Goal: Transaction & Acquisition: Download file/media

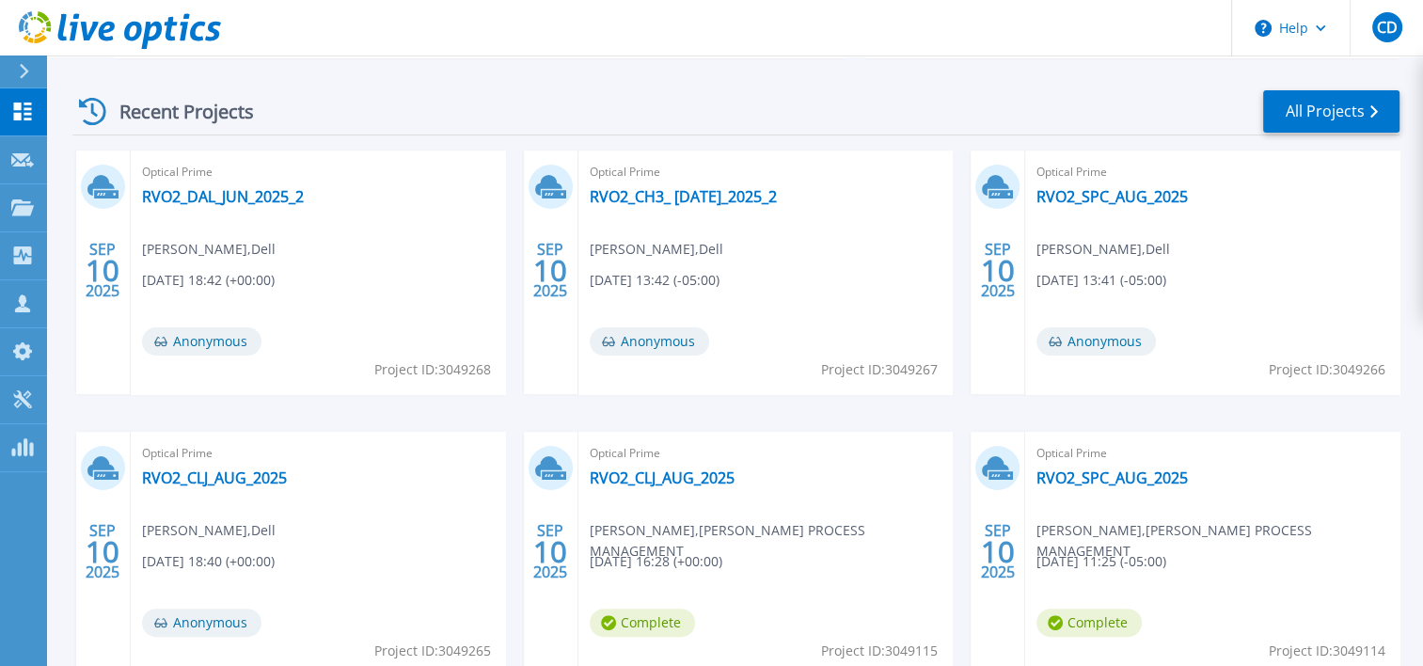
scroll to position [333, 0]
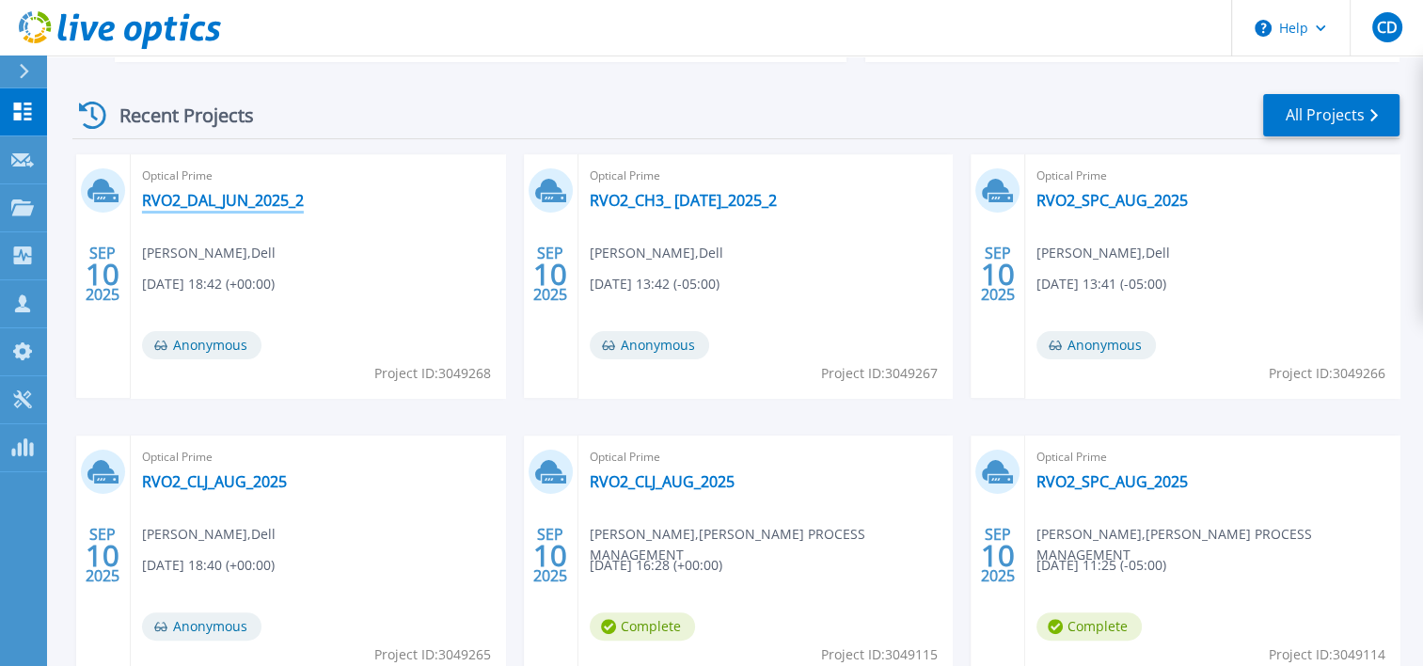
click at [196, 199] on link "RVO2_DAL_JUN_2025_2" at bounding box center [223, 200] width 162 height 19
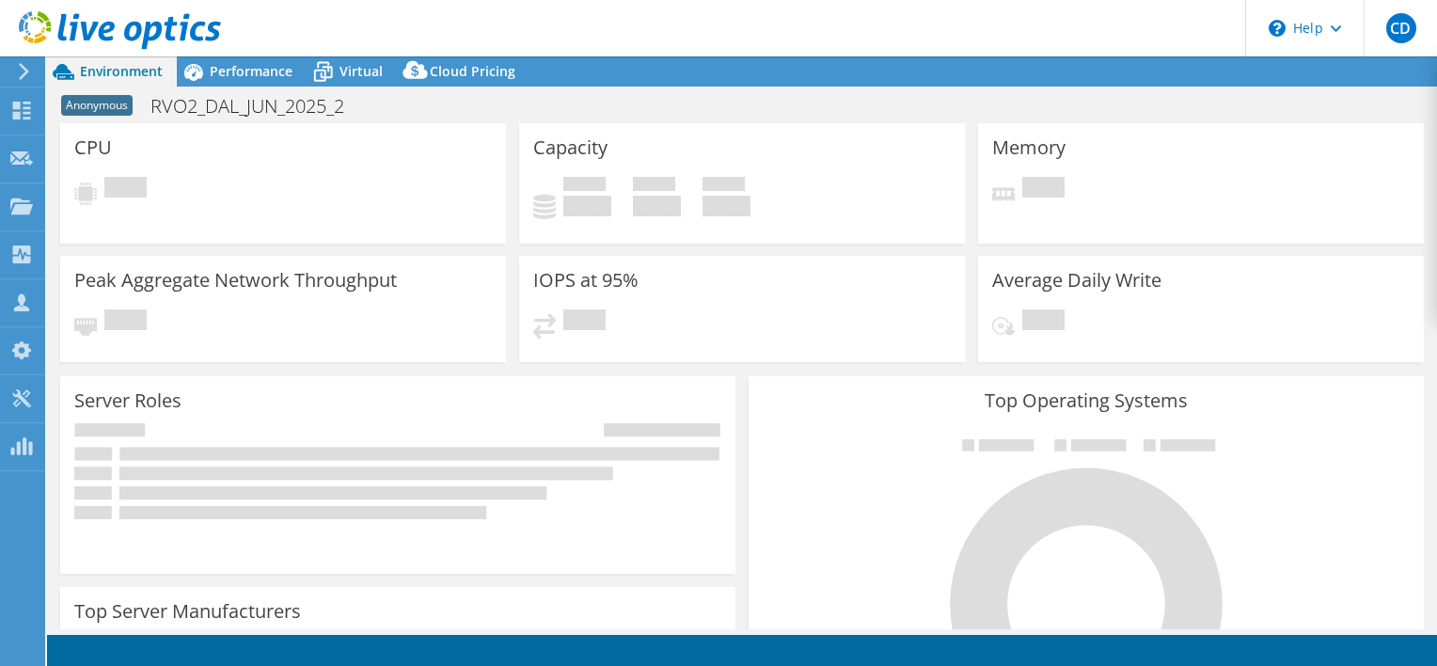
select select "USD"
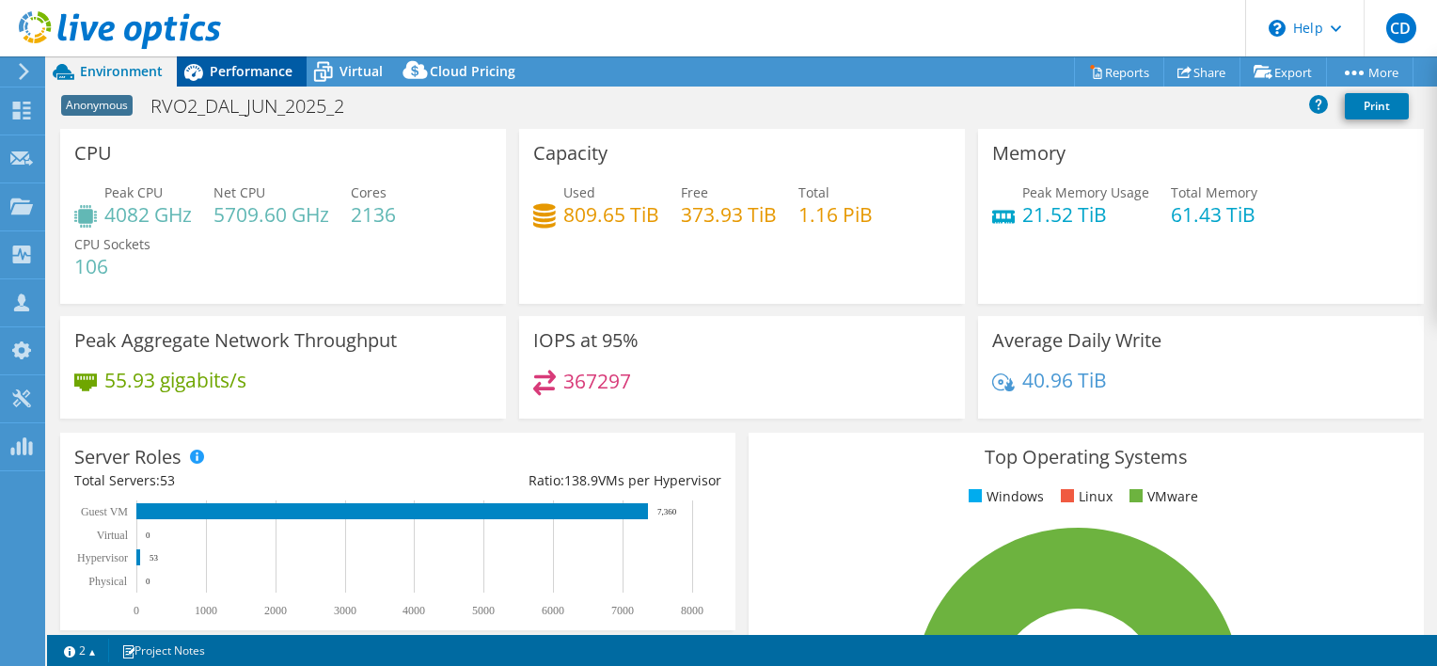
click at [245, 71] on span "Performance" at bounding box center [251, 71] width 83 height 18
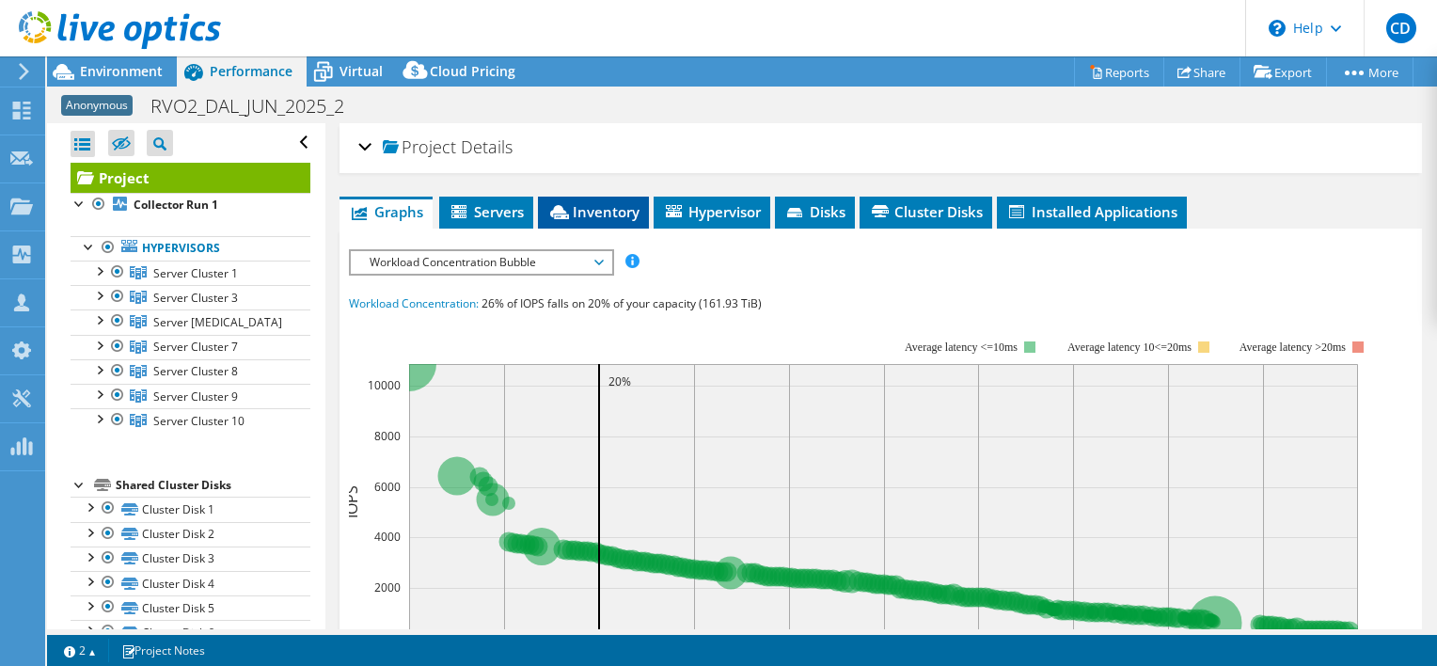
click at [592, 212] on span "Inventory" at bounding box center [593, 211] width 92 height 19
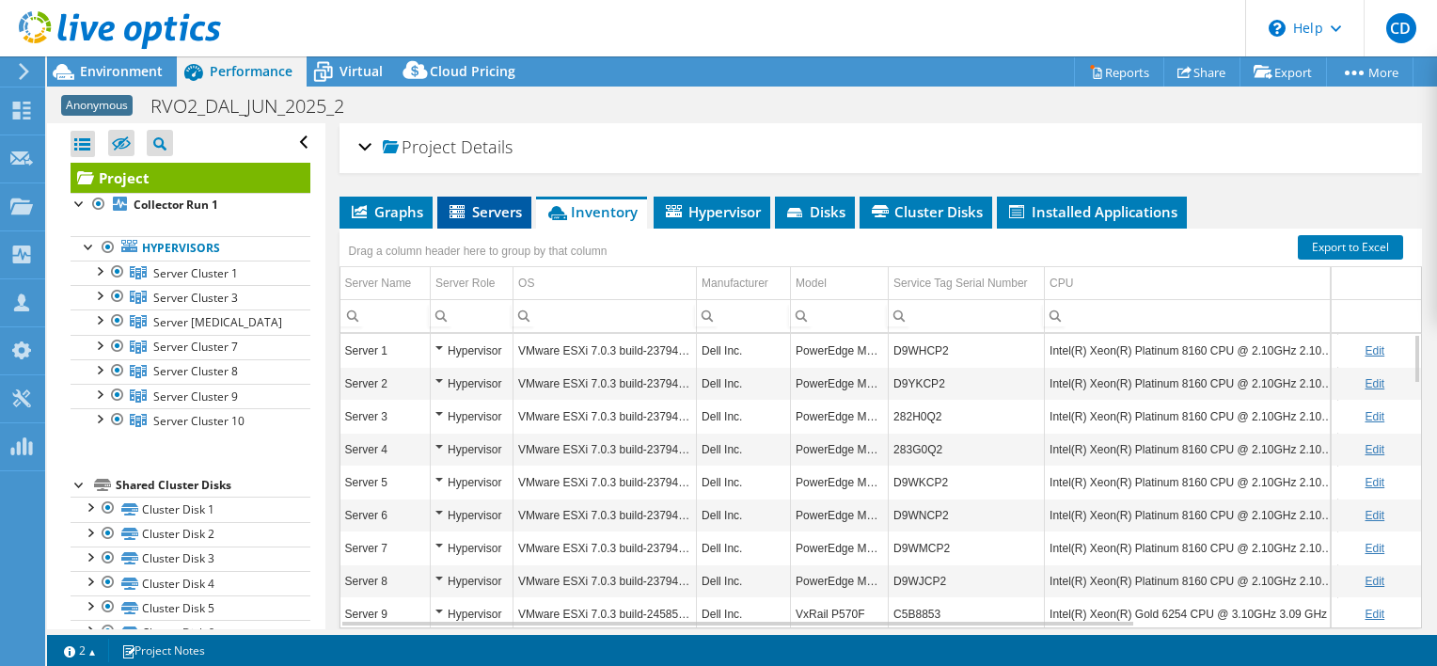
click at [482, 214] on span "Servers" at bounding box center [484, 211] width 75 height 19
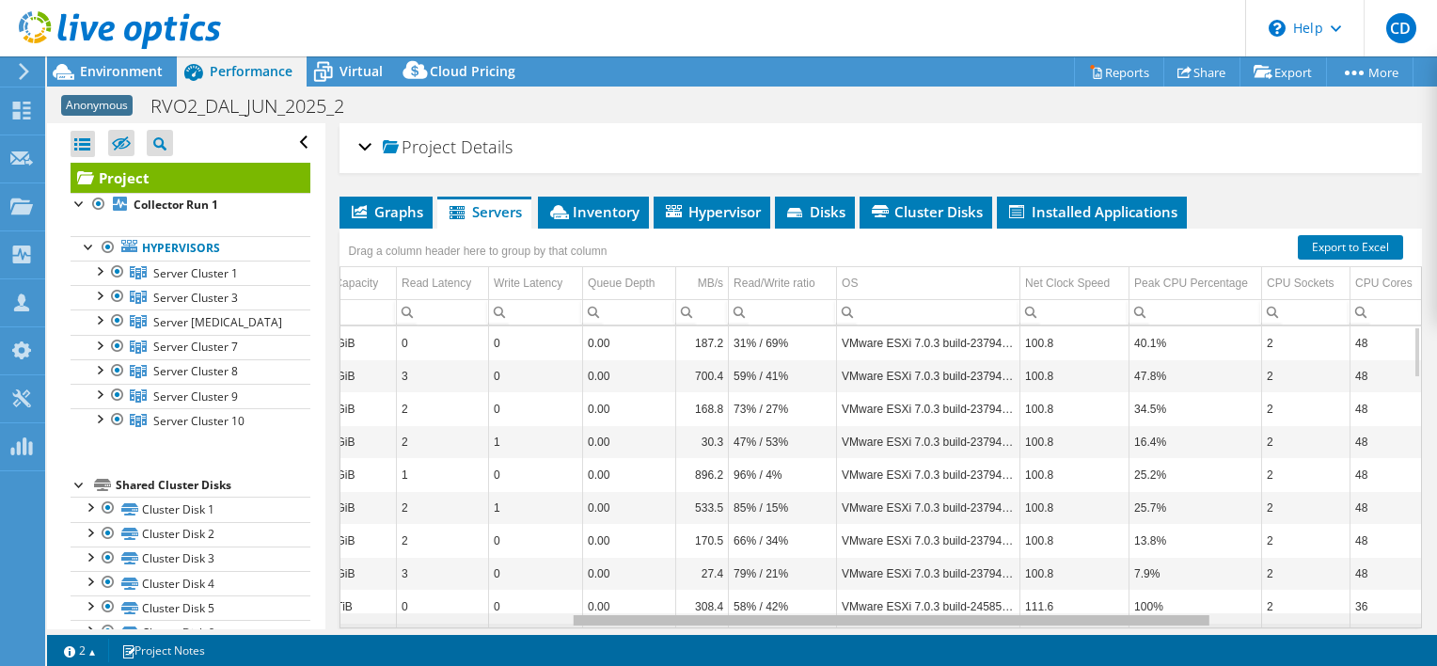
scroll to position [0, 386]
drag, startPoint x: 660, startPoint y: 615, endPoint x: 901, endPoint y: 632, distance: 241.4
click at [901, 632] on body "CD Channel Partner Chris Dawson chris.dawson@cdw.com CDW My Profile Log Out \n …" at bounding box center [718, 333] width 1437 height 666
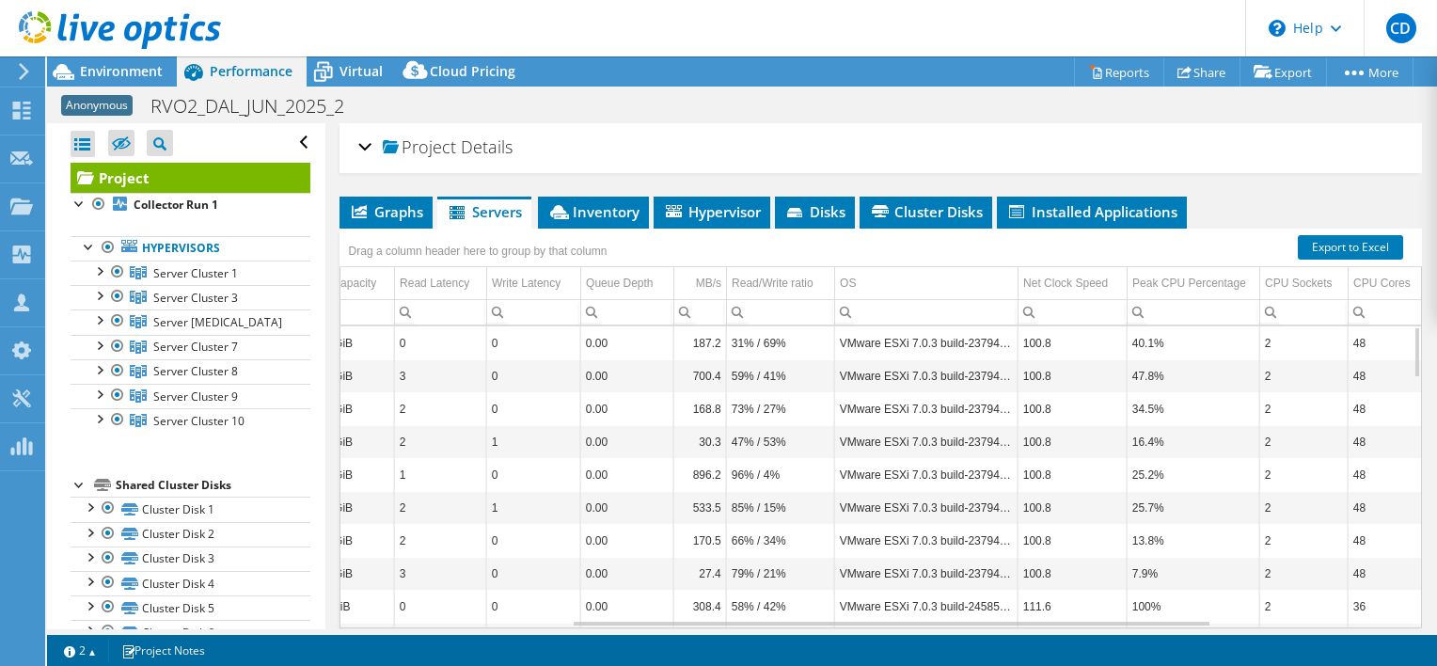
click at [846, 342] on td "VMware ESXi 7.0.3 build-23794027" at bounding box center [925, 342] width 183 height 33
drag, startPoint x: 840, startPoint y: 340, endPoint x: 1009, endPoint y: 343, distance: 169.3
click at [1009, 343] on td "VMware ESXi 7.0.3 build-23794027" at bounding box center [924, 342] width 183 height 33
copy td "VMware ESXi 7.0.3 build-23794027"
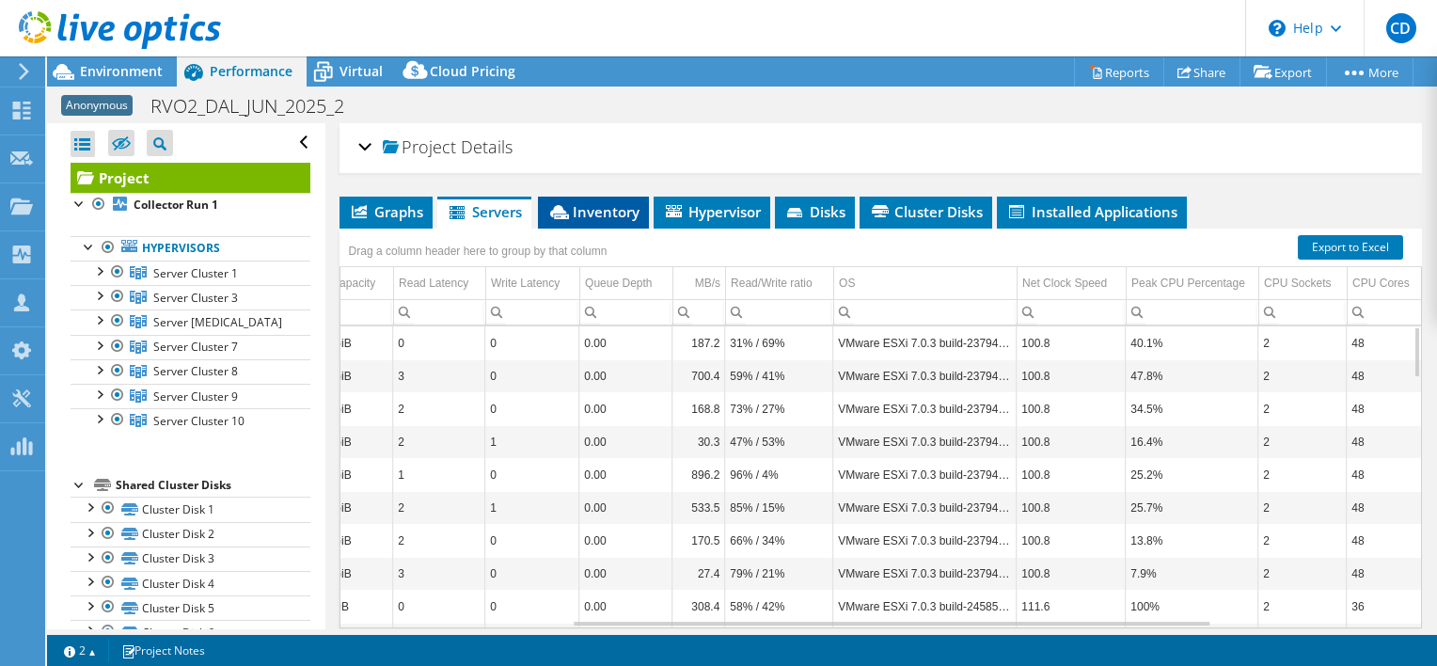
click at [603, 222] on li "Inventory" at bounding box center [593, 213] width 111 height 32
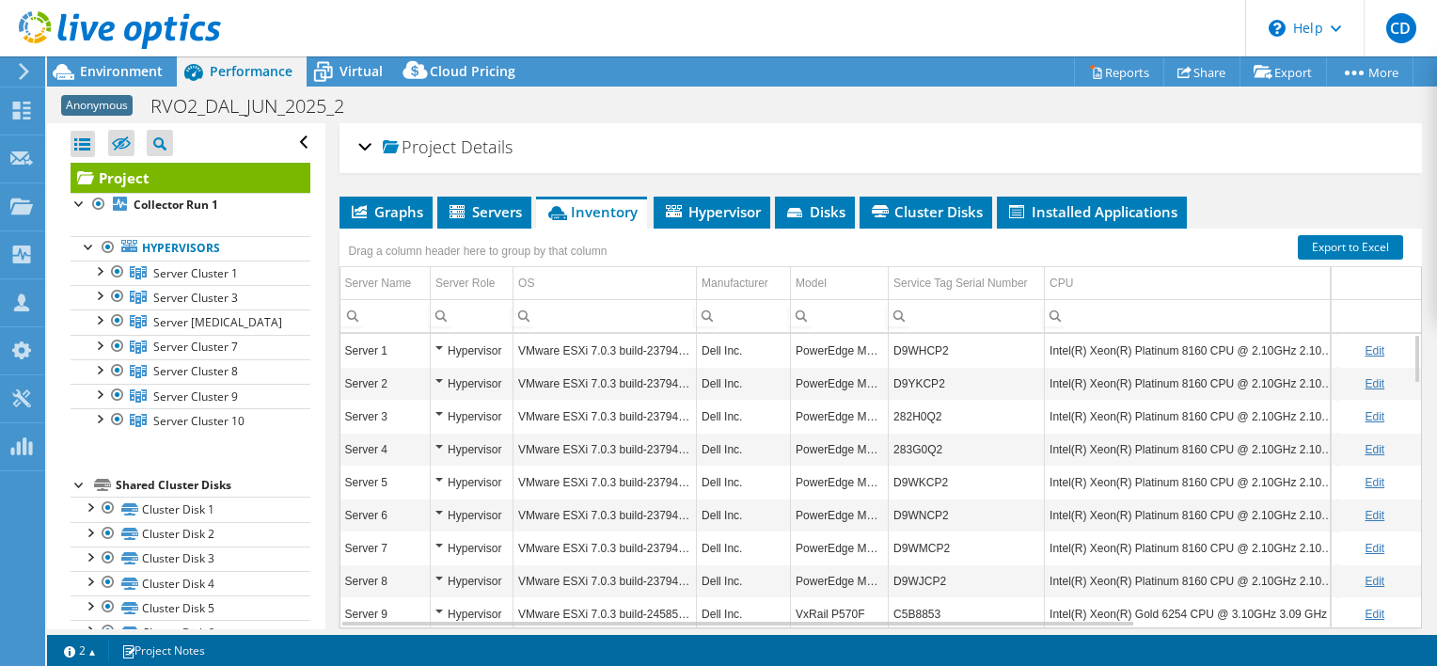
click at [1064, 347] on td "Intel(R) Xeon(R) Platinum 8160 CPU @ 2.10GHz 2.10 GHz" at bounding box center [1191, 350] width 293 height 33
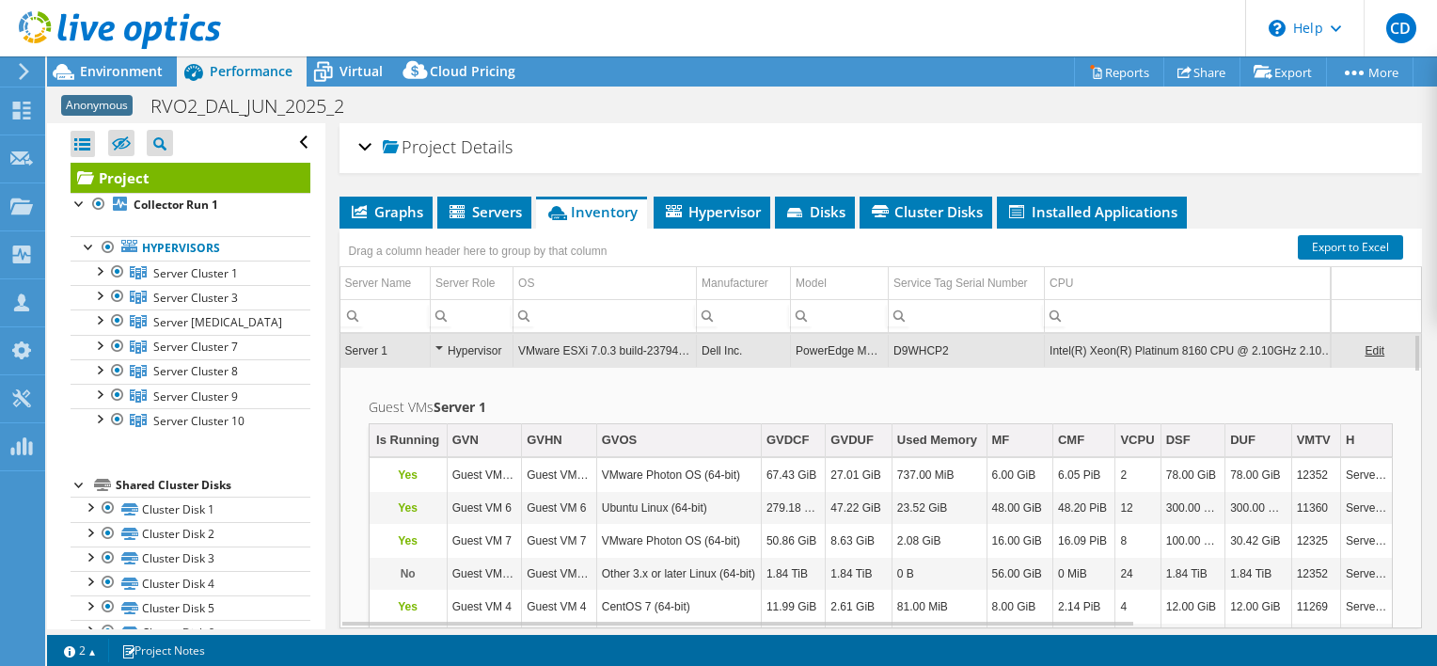
click at [1365, 350] on link "Edit" at bounding box center [1375, 350] width 20 height 13
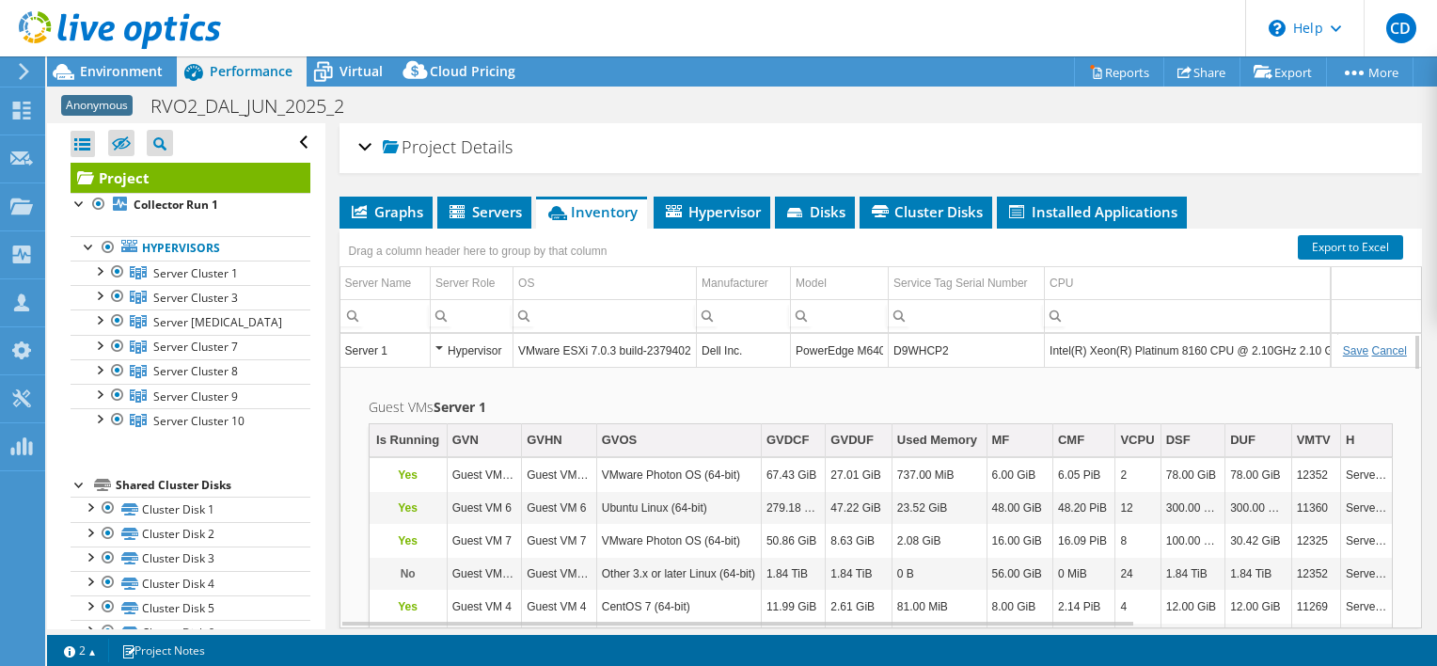
click at [1232, 383] on td "Guest VMs Server 1 Is Running GVN GVHN GVOS GVDCF GVDUF Used Memory MF CMF VCPU…" at bounding box center [880, 658] width 1081 height 583
click at [717, 396] on h2 "Guest VMs Server 1" at bounding box center [881, 407] width 1024 height 23
drag, startPoint x: 797, startPoint y: 346, endPoint x: 896, endPoint y: 345, distance: 99.7
click at [896, 345] on tr "Server 1 Hypervisor VMware ESXi 7.0.3 build-23794027 Dell Inc. PowerEdge M640 D…" at bounding box center [1056, 350] width 1433 height 33
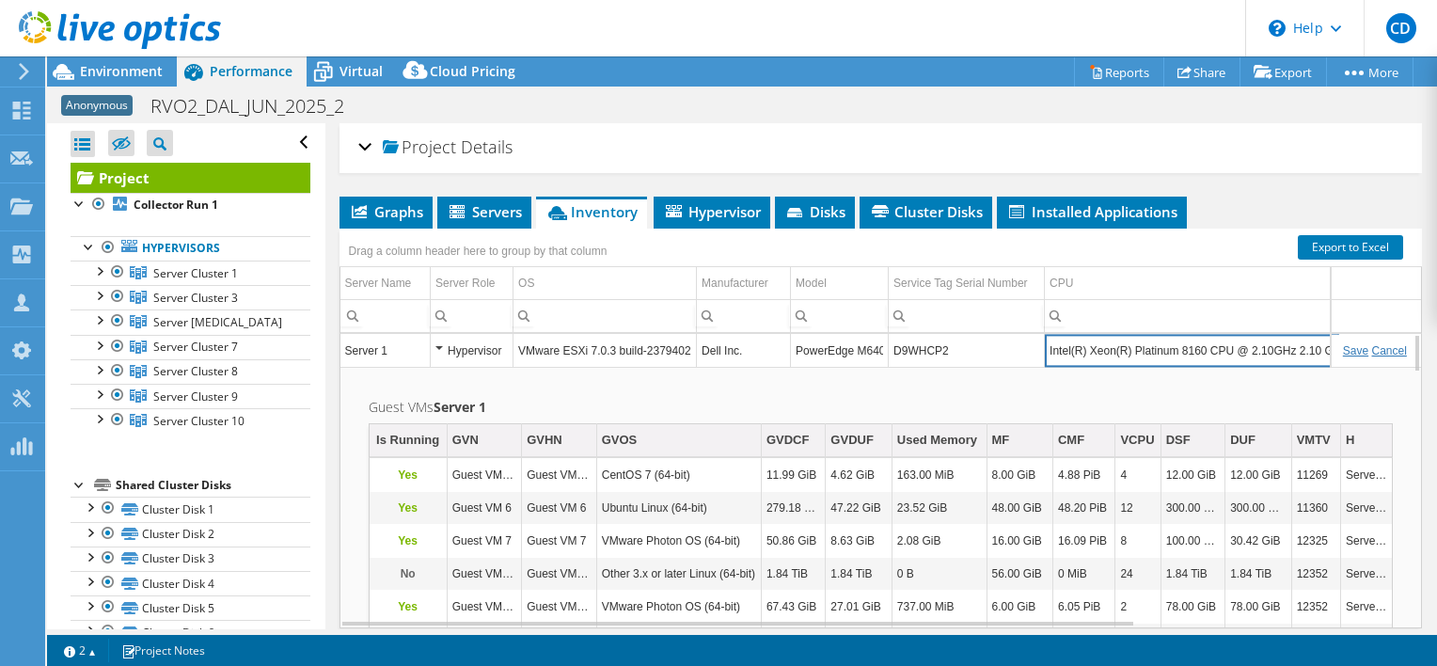
drag, startPoint x: 1046, startPoint y: 344, endPoint x: 1345, endPoint y: 356, distance: 299.3
click at [1345, 356] on div "Server 1 Hypervisor VMware ESXi 7.0.3 build-23794027 Dell Inc. PowerEdge M640 D…" at bounding box center [881, 480] width 1082 height 295
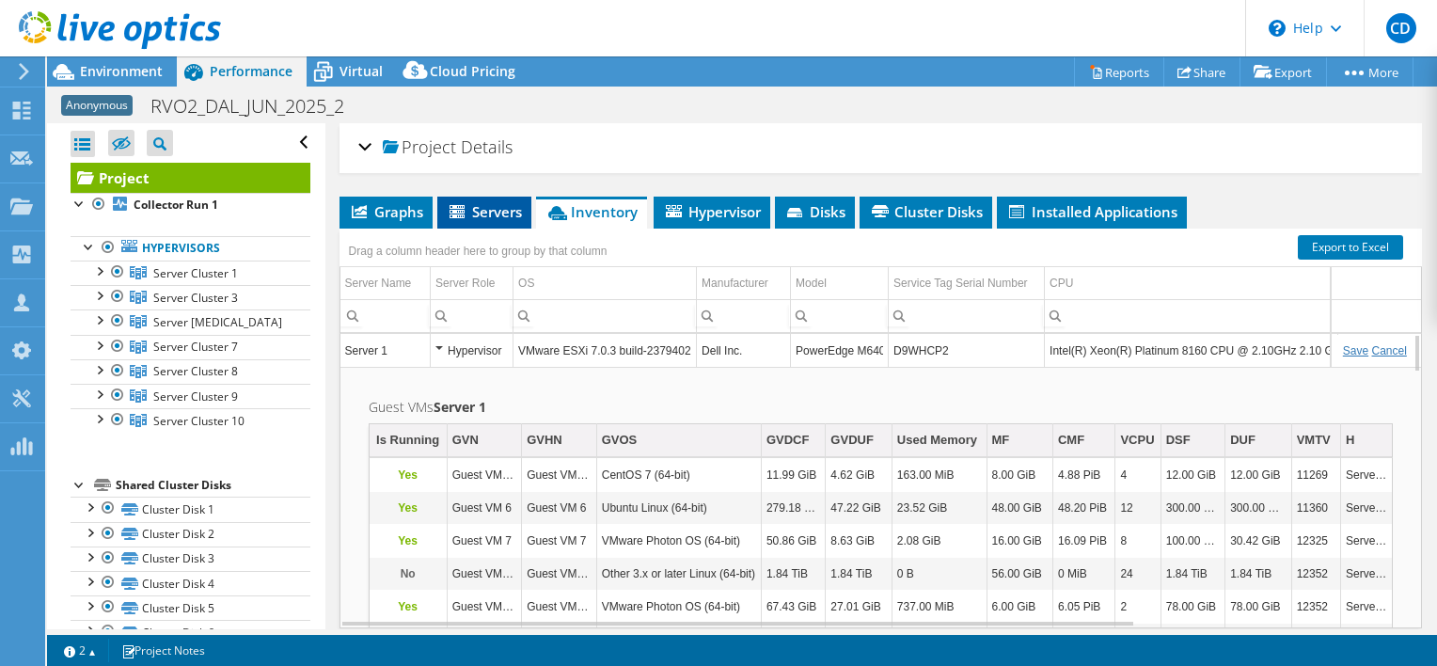
click at [479, 207] on span "Servers" at bounding box center [484, 211] width 75 height 19
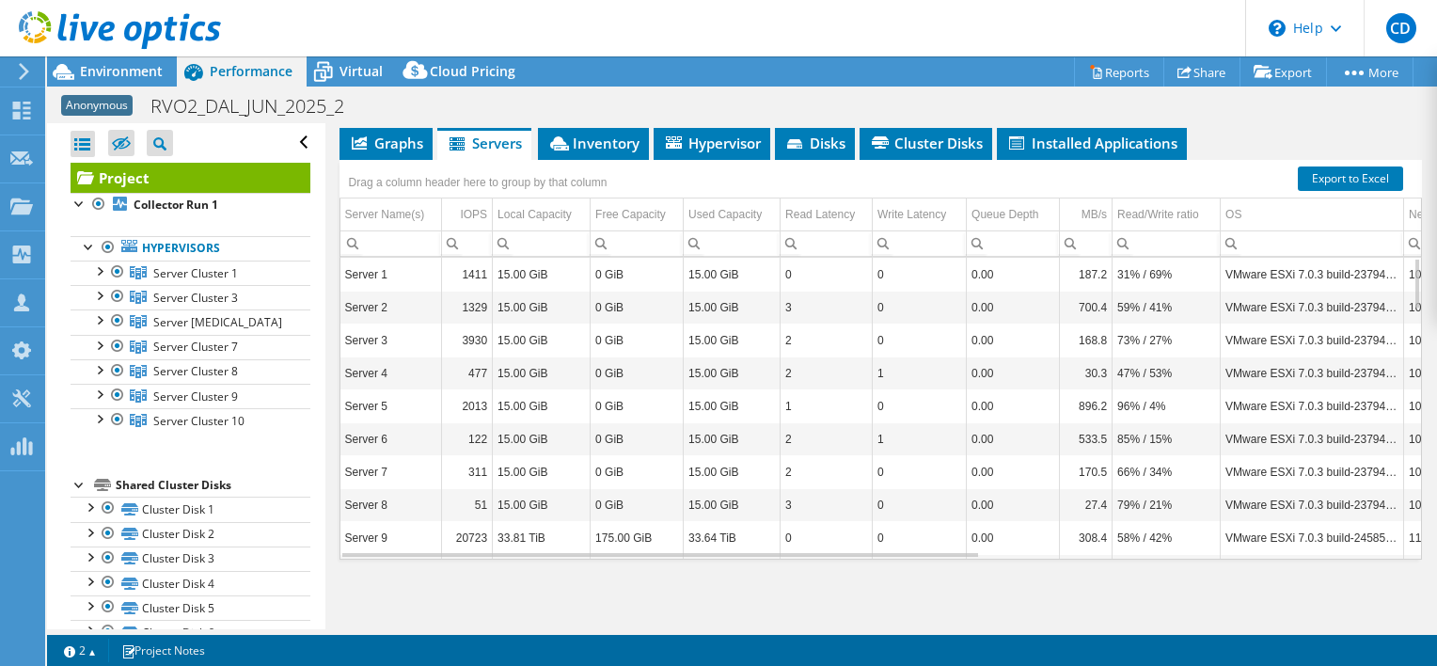
scroll to position [0, 0]
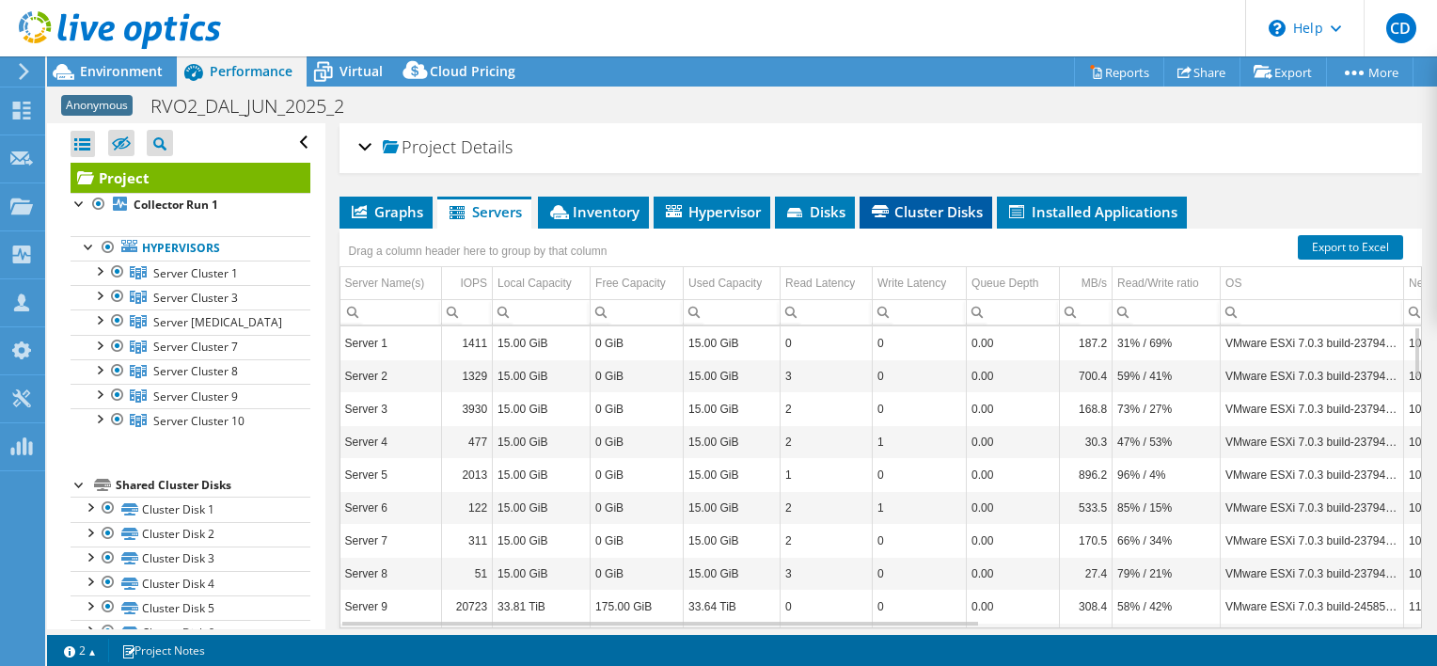
click at [933, 209] on span "Cluster Disks" at bounding box center [926, 211] width 114 height 19
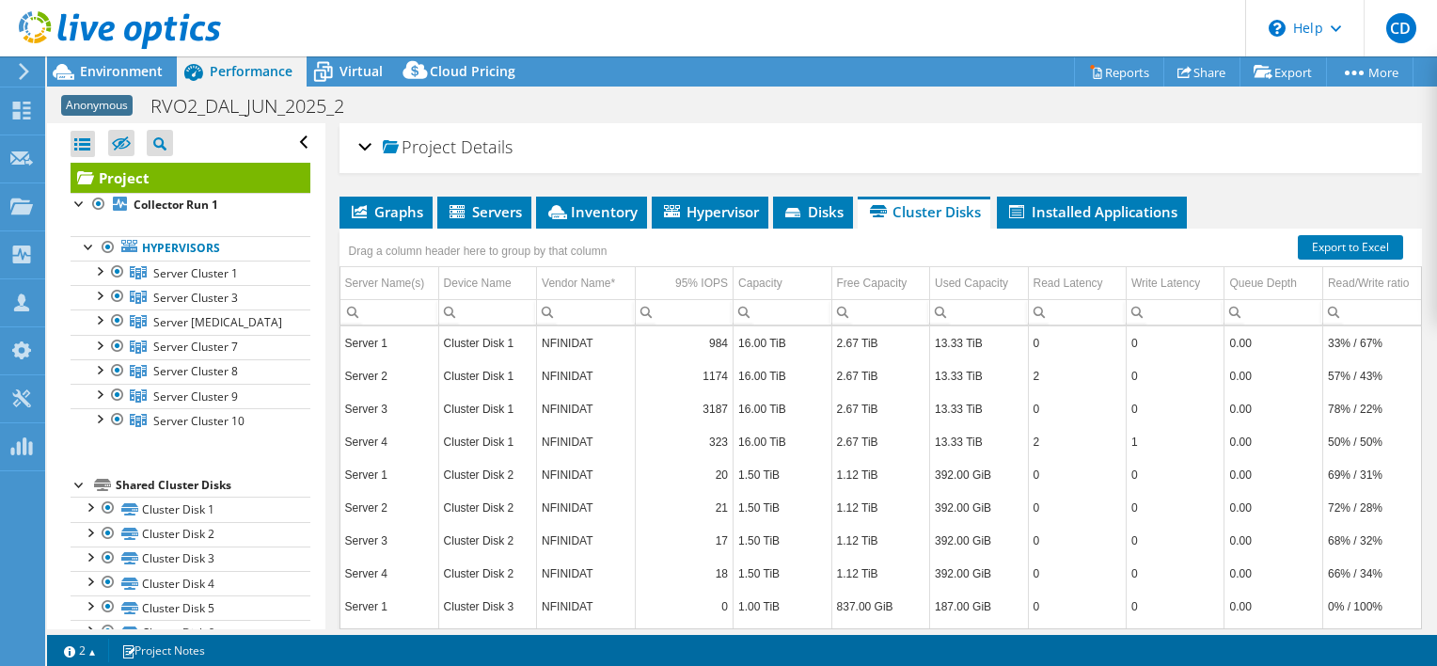
scroll to position [69, 0]
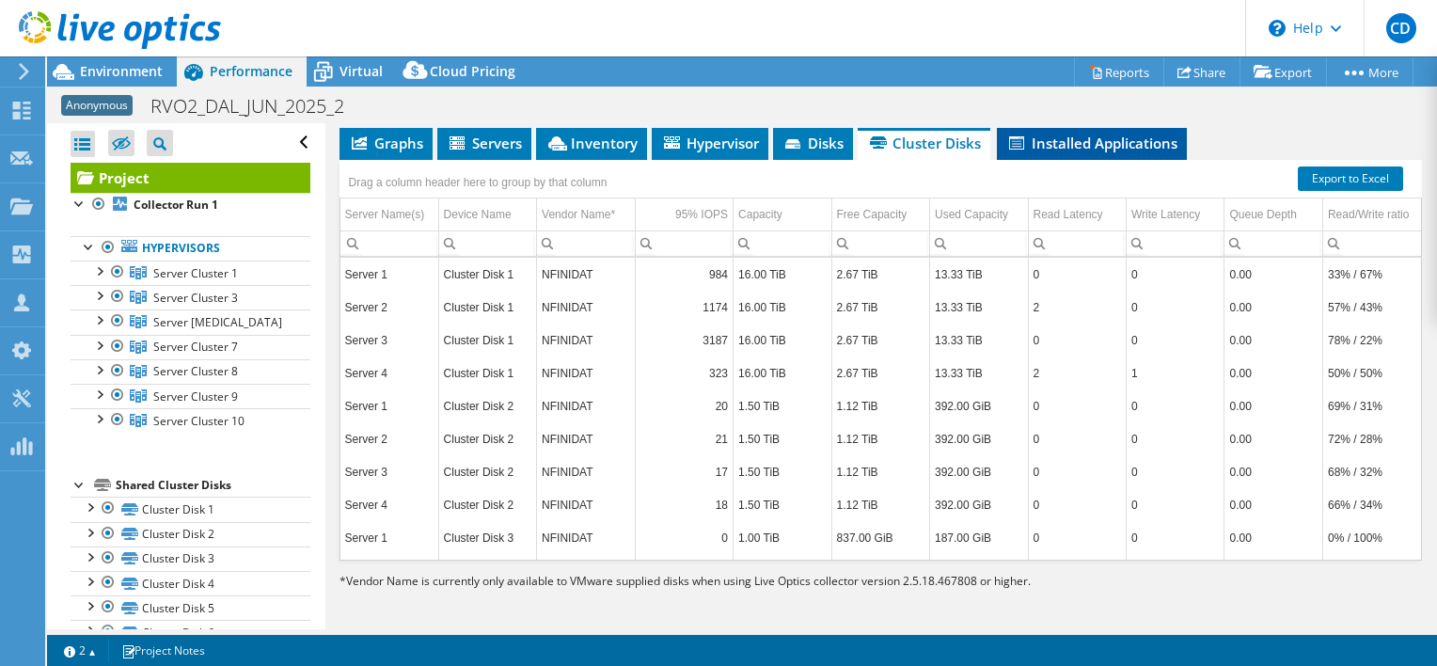
click at [1083, 144] on span "Installed Applications" at bounding box center [1091, 143] width 171 height 19
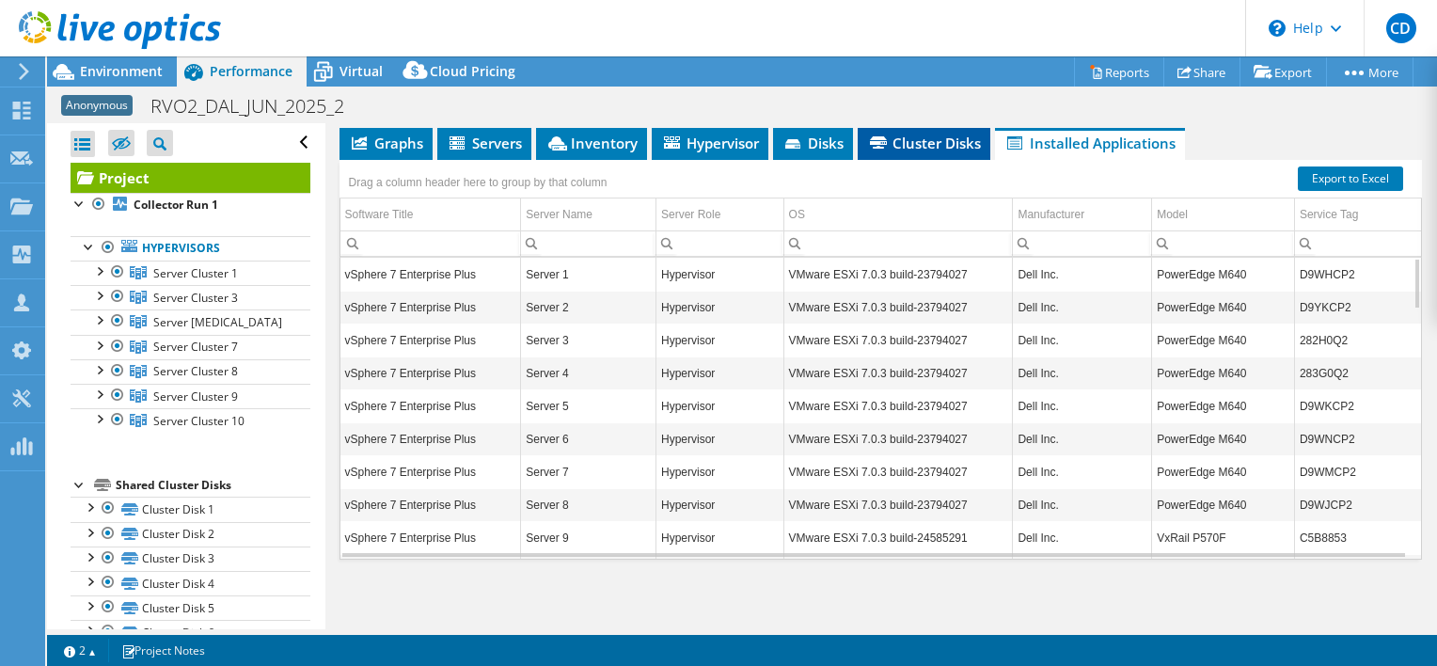
click at [933, 139] on span "Cluster Disks" at bounding box center [924, 143] width 114 height 19
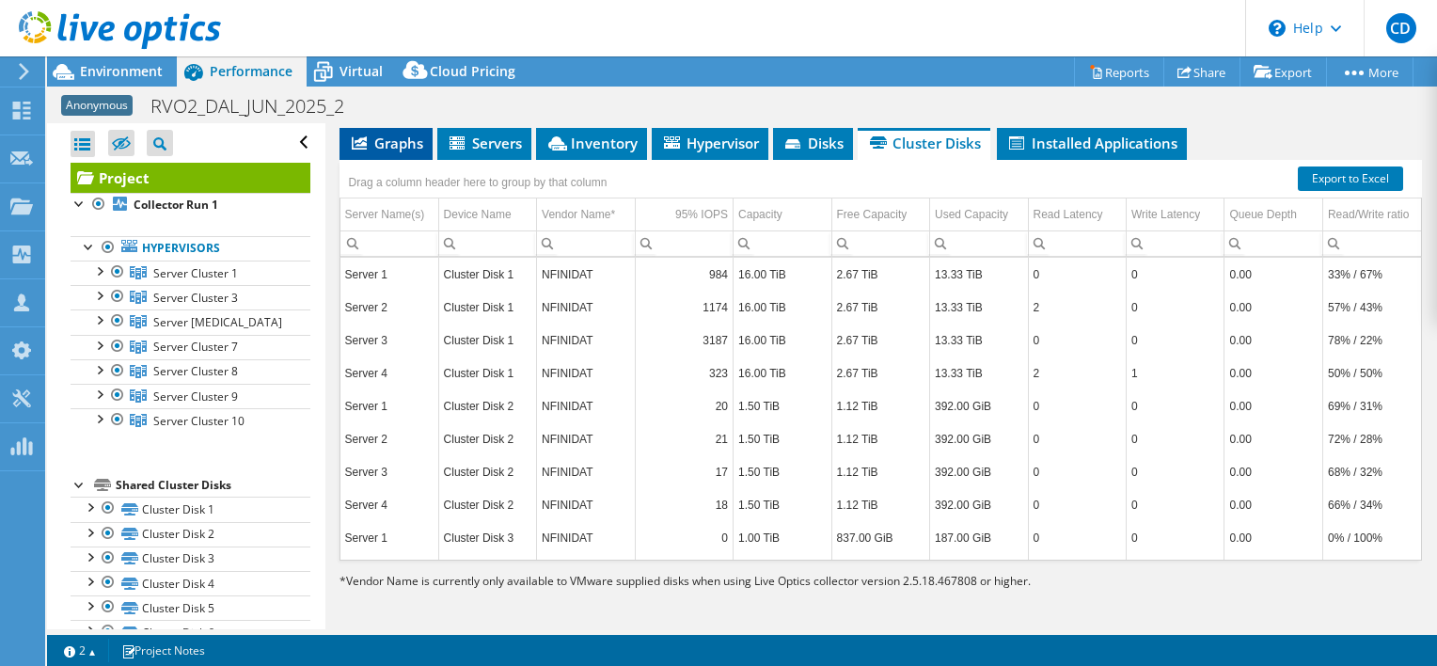
click at [392, 141] on span "Graphs" at bounding box center [386, 143] width 74 height 19
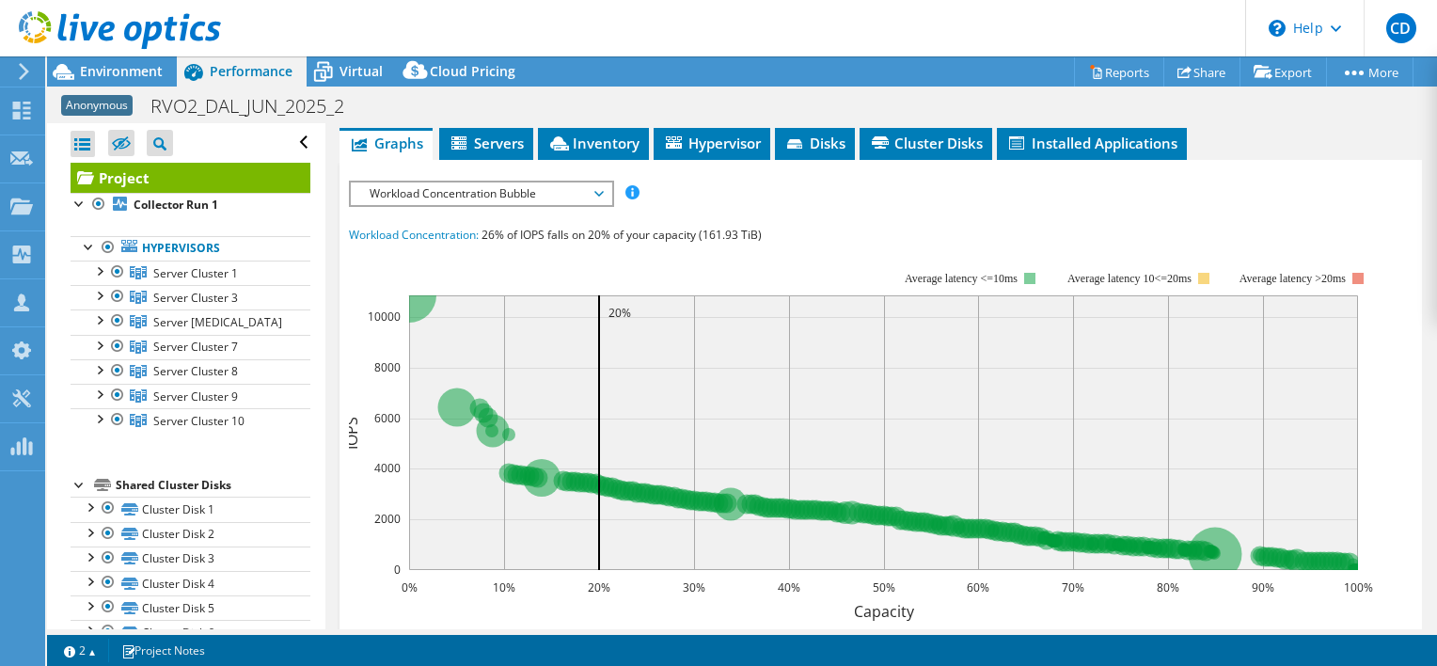
click at [599, 195] on span "Workload Concentration Bubble" at bounding box center [481, 193] width 242 height 23
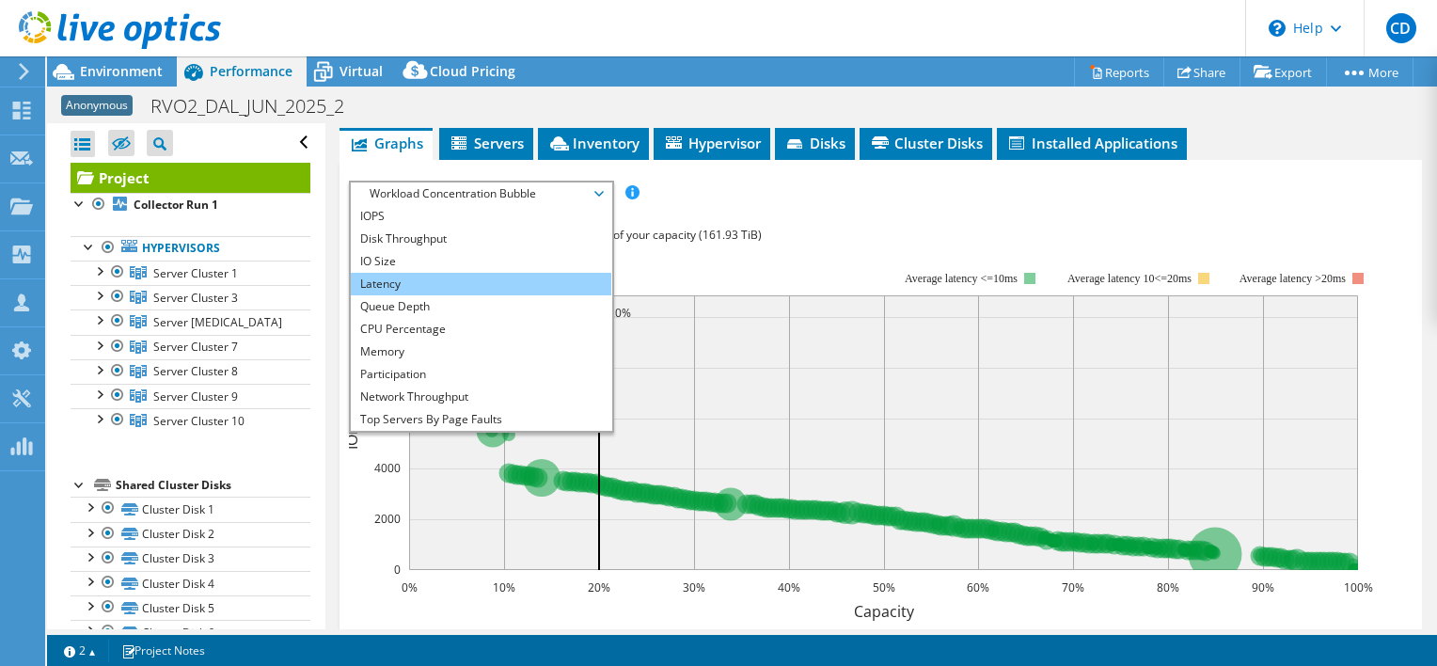
click at [380, 282] on li "Latency" at bounding box center [481, 284] width 261 height 23
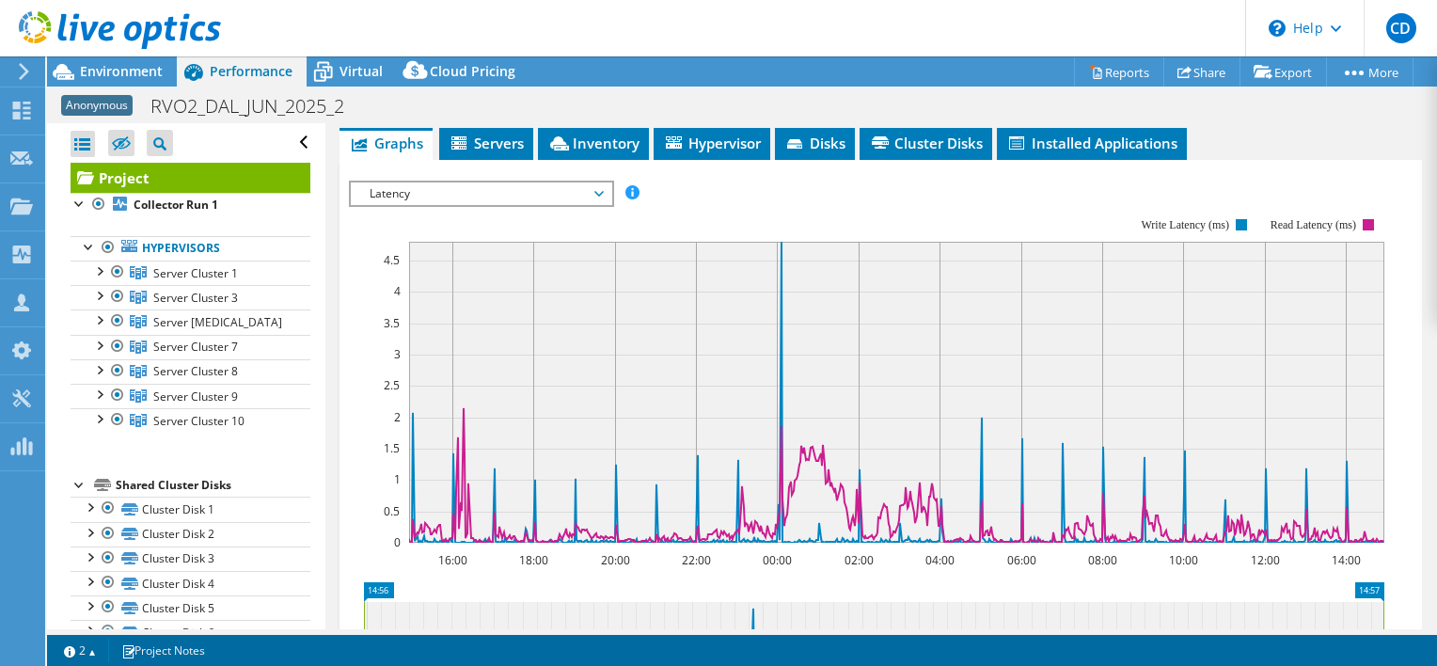
click at [598, 186] on span "Latency" at bounding box center [481, 193] width 242 height 23
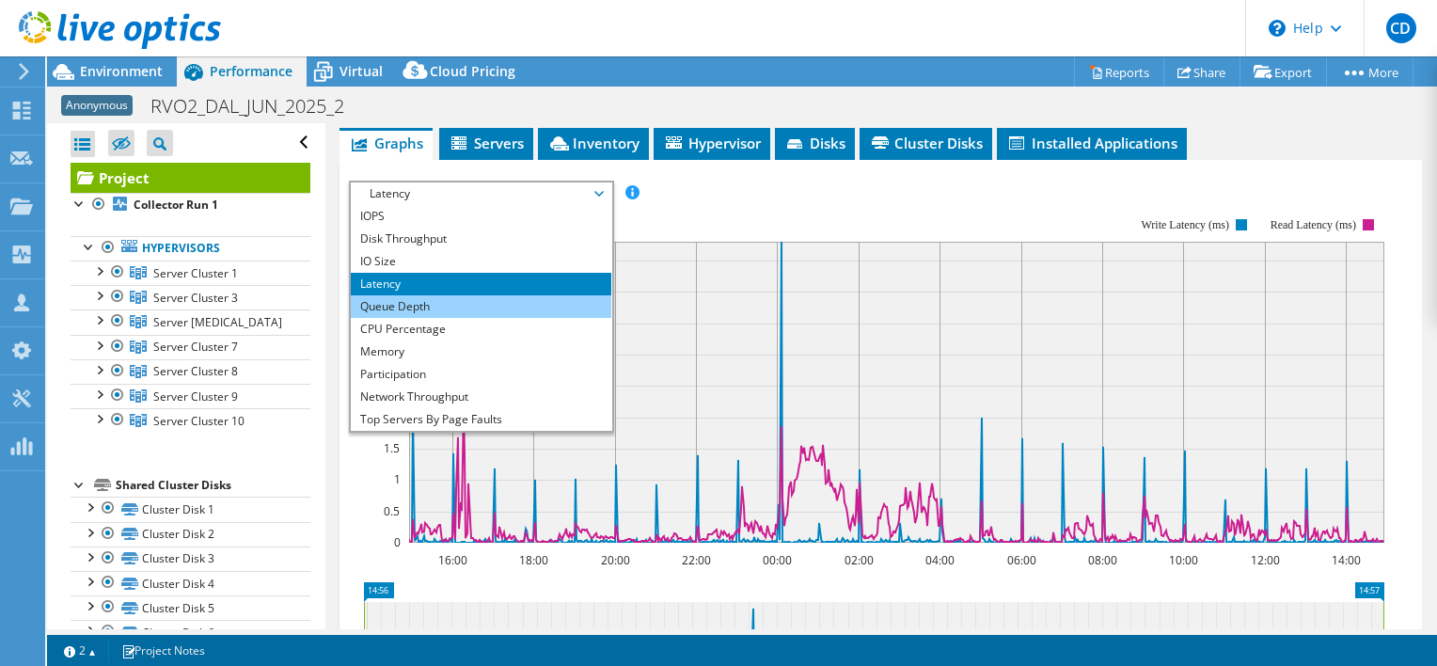
click at [395, 300] on li "Queue Depth" at bounding box center [481, 306] width 261 height 23
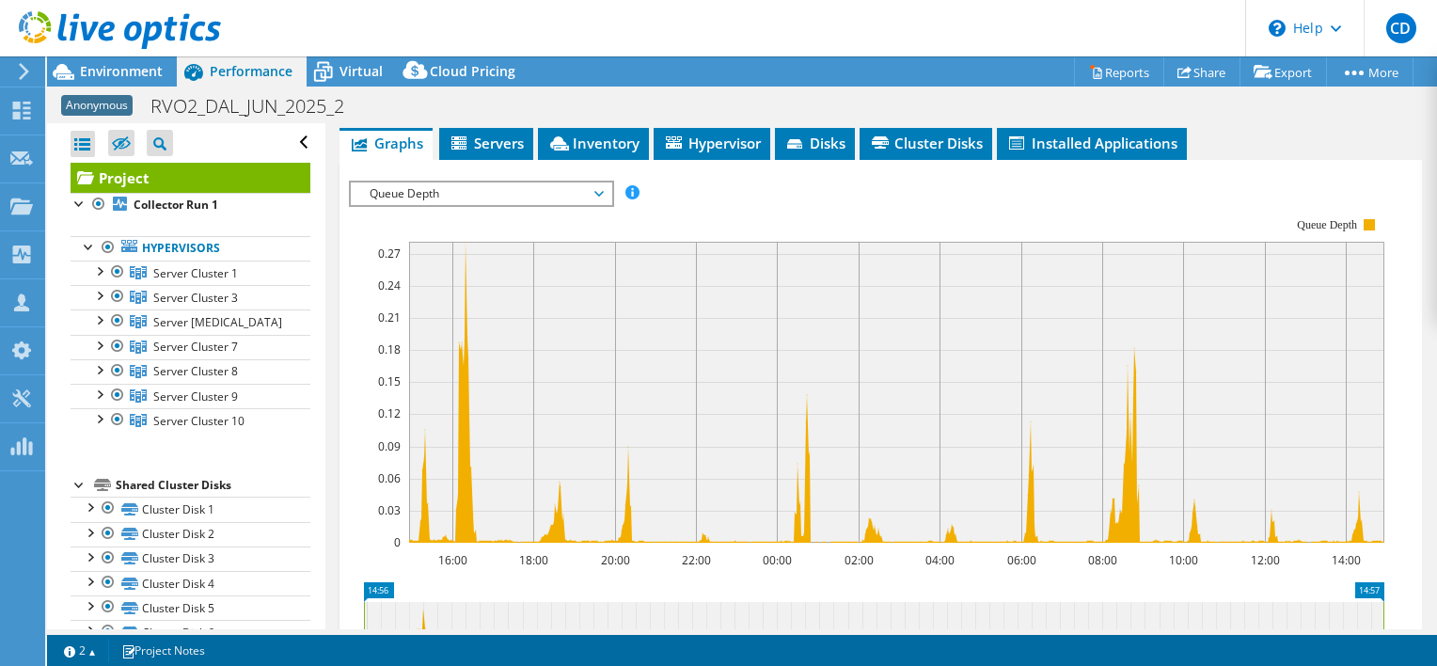
click at [467, 190] on span "Queue Depth" at bounding box center [481, 193] width 242 height 23
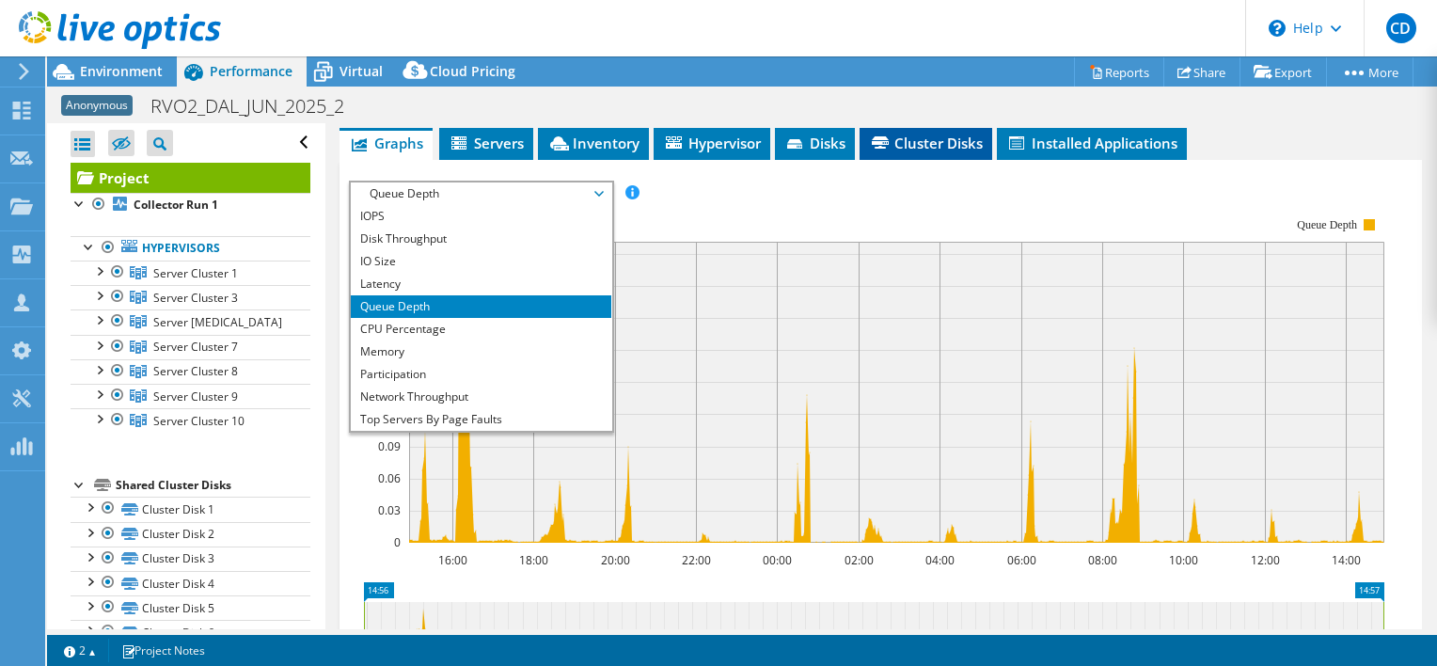
click at [924, 140] on span "Cluster Disks" at bounding box center [926, 143] width 114 height 19
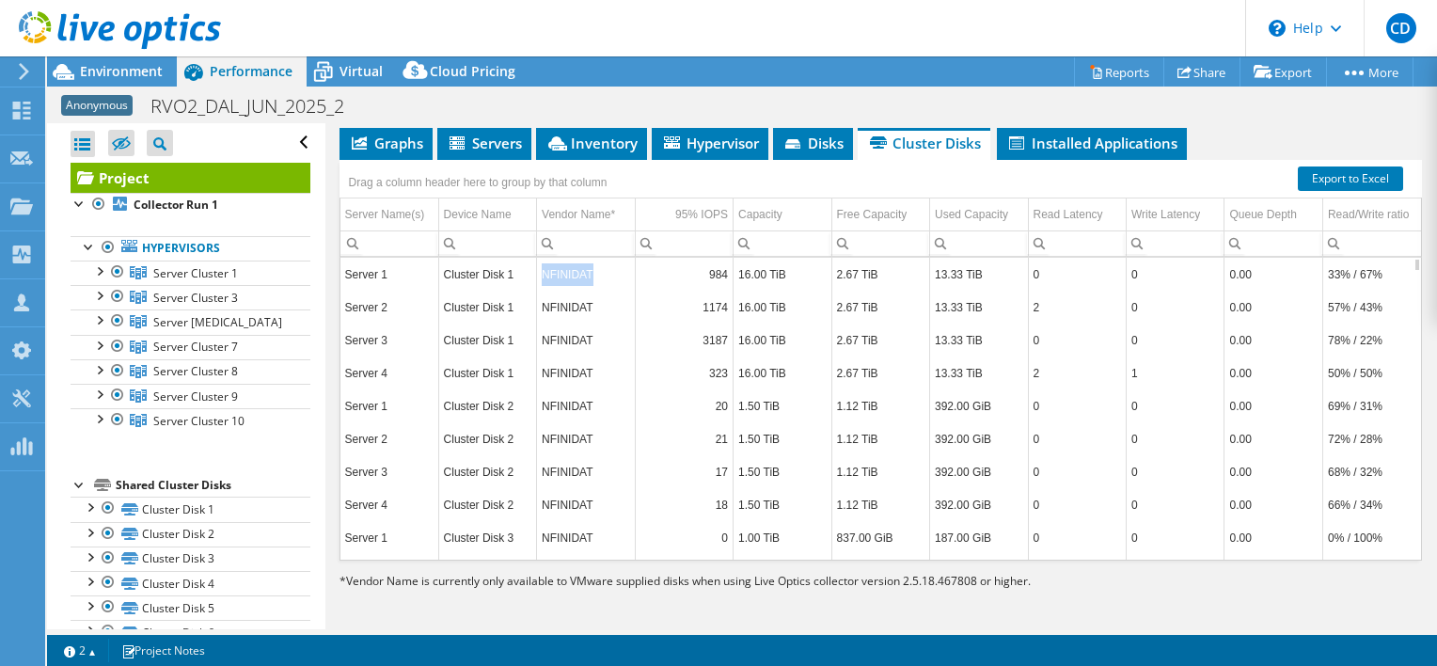
drag, startPoint x: 538, startPoint y: 267, endPoint x: 594, endPoint y: 276, distance: 57.1
click at [594, 276] on td "NFINIDAT" at bounding box center [586, 274] width 98 height 33
copy td "NFINIDAT"
click at [492, 143] on span "Servers" at bounding box center [484, 143] width 75 height 19
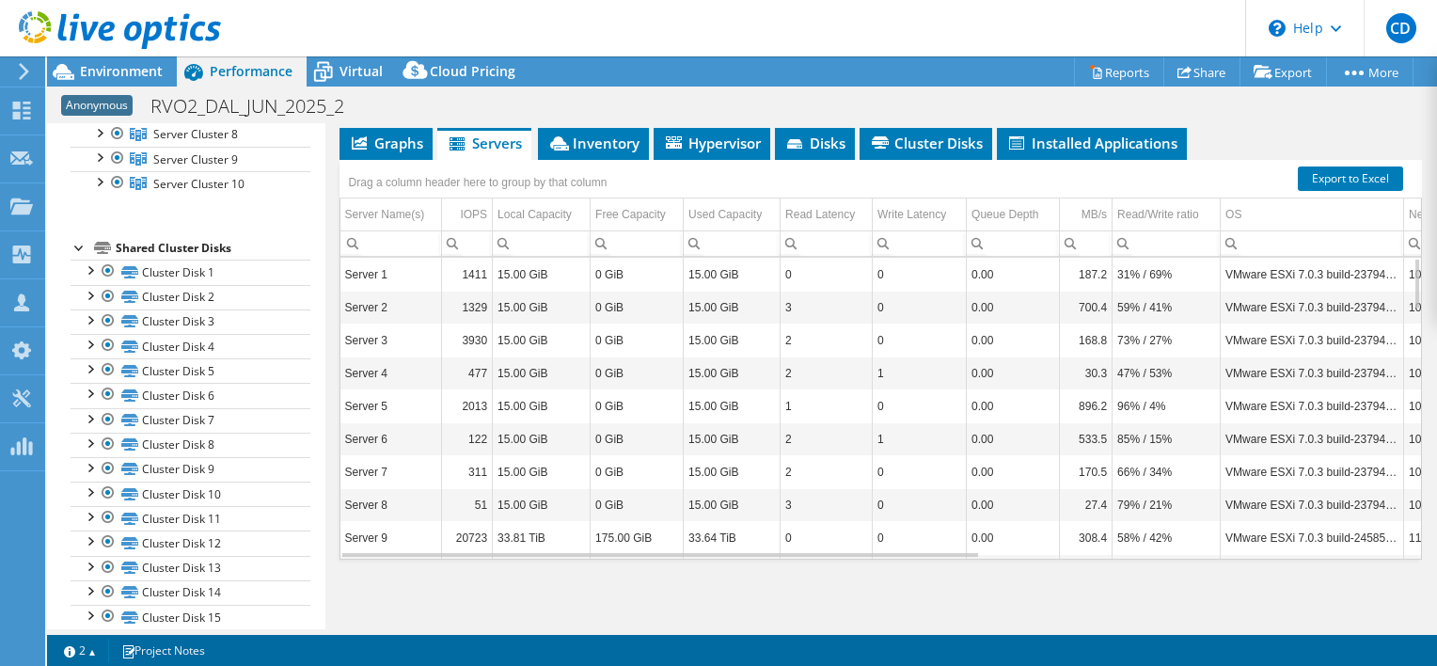
scroll to position [305, 0]
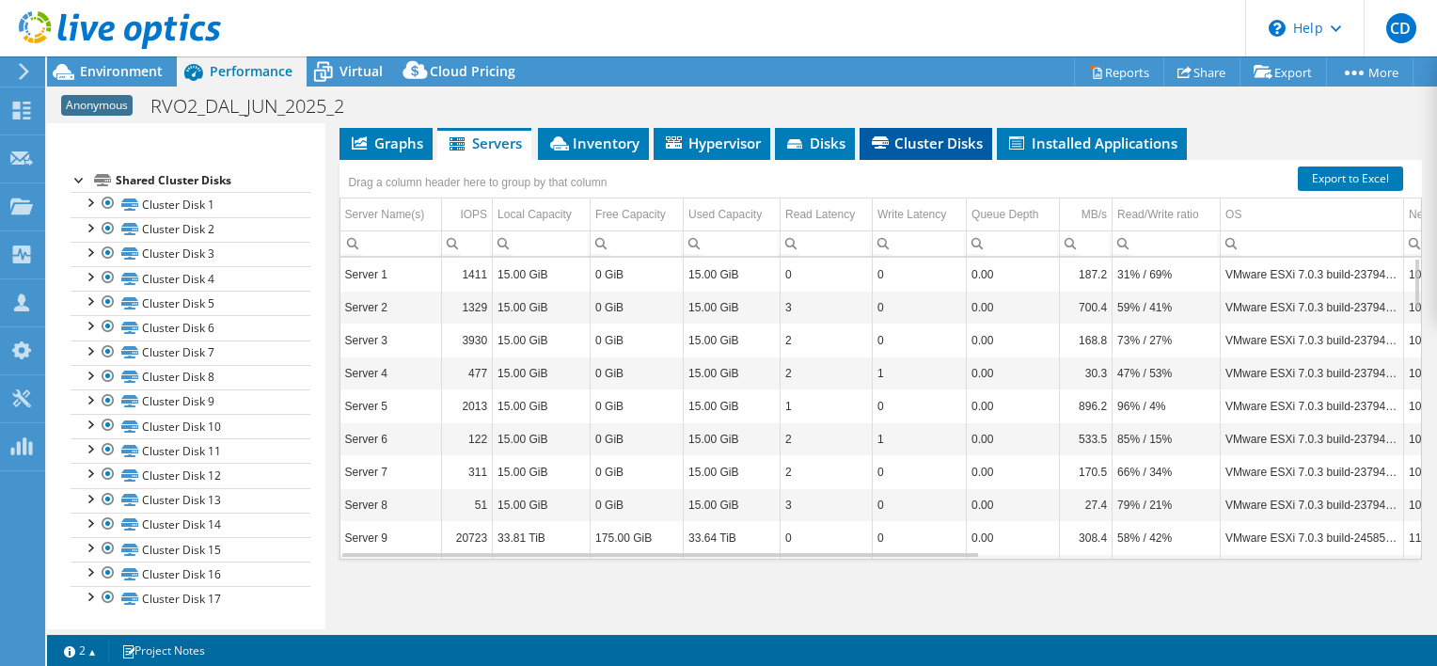
click at [944, 139] on span "Cluster Disks" at bounding box center [926, 143] width 114 height 19
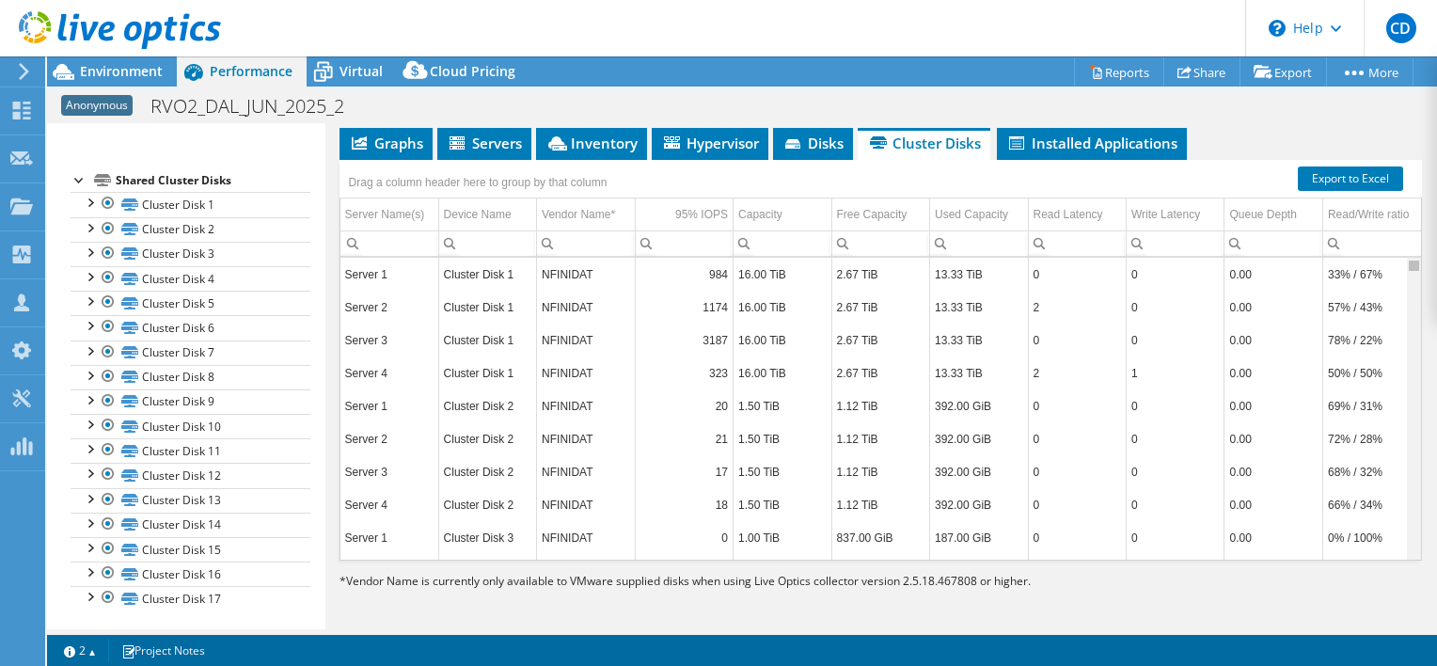
scroll to position [49, 0]
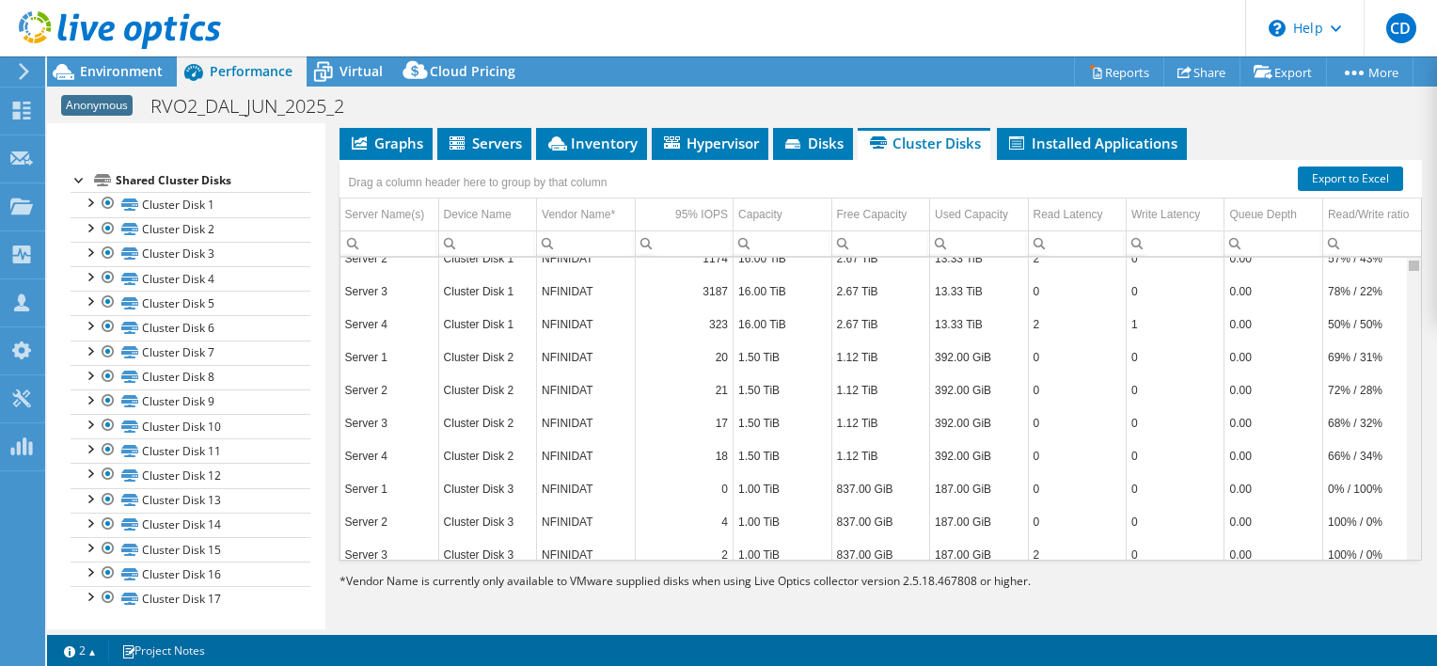
drag, startPoint x: 1401, startPoint y: 261, endPoint x: 1401, endPoint y: 273, distance: 11.3
click at [1401, 273] on body "CD Channel Partner Chris Dawson chris.dawson@cdw.com CDW My Profile Log Out \n …" at bounding box center [718, 333] width 1437 height 666
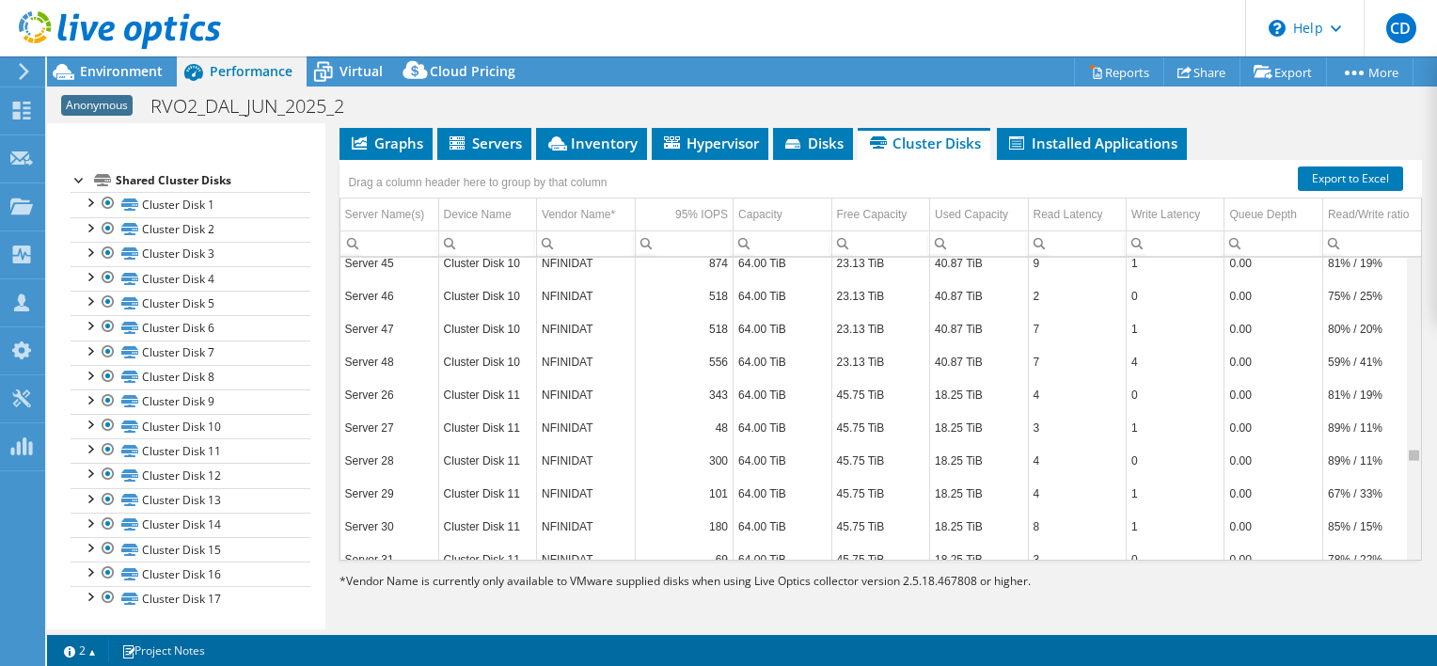
scroll to position [4939, 0]
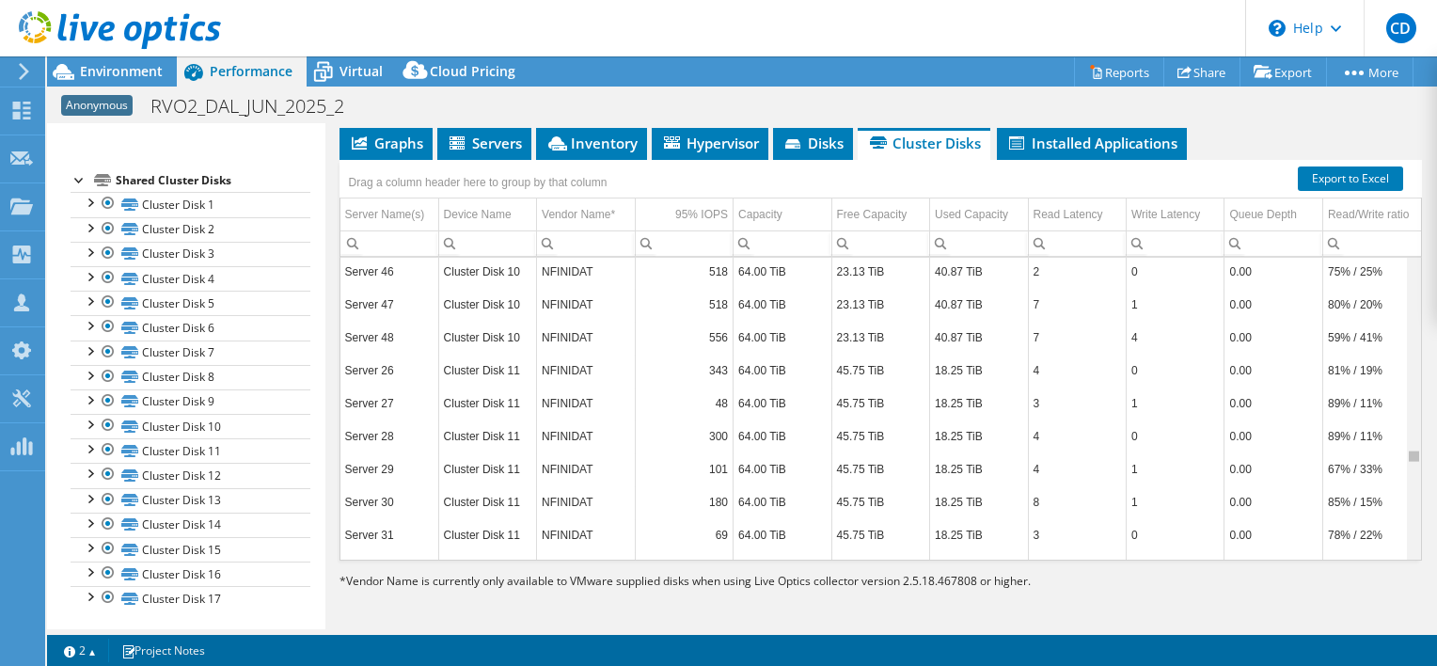
drag, startPoint x: 1398, startPoint y: 264, endPoint x: 1435, endPoint y: 455, distance: 194.4
click at [1435, 455] on body "CD Channel Partner Chris Dawson chris.dawson@cdw.com CDW My Profile Log Out \n …" at bounding box center [718, 333] width 1437 height 666
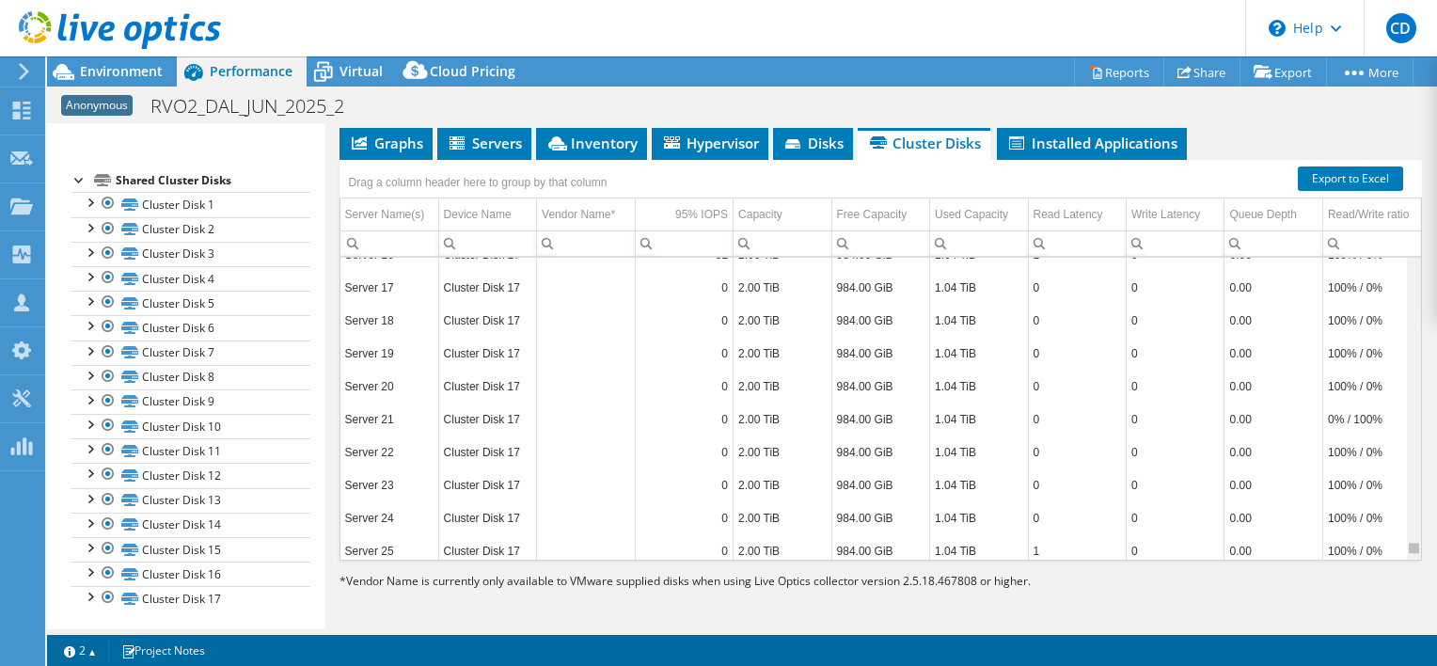
scroll to position [7422, 0]
drag, startPoint x: 1400, startPoint y: 451, endPoint x: 1415, endPoint y: 582, distance: 131.6
click at [1415, 582] on body "CD Channel Partner Chris Dawson chris.dawson@cdw.com CDW My Profile Log Out \n …" at bounding box center [718, 333] width 1437 height 666
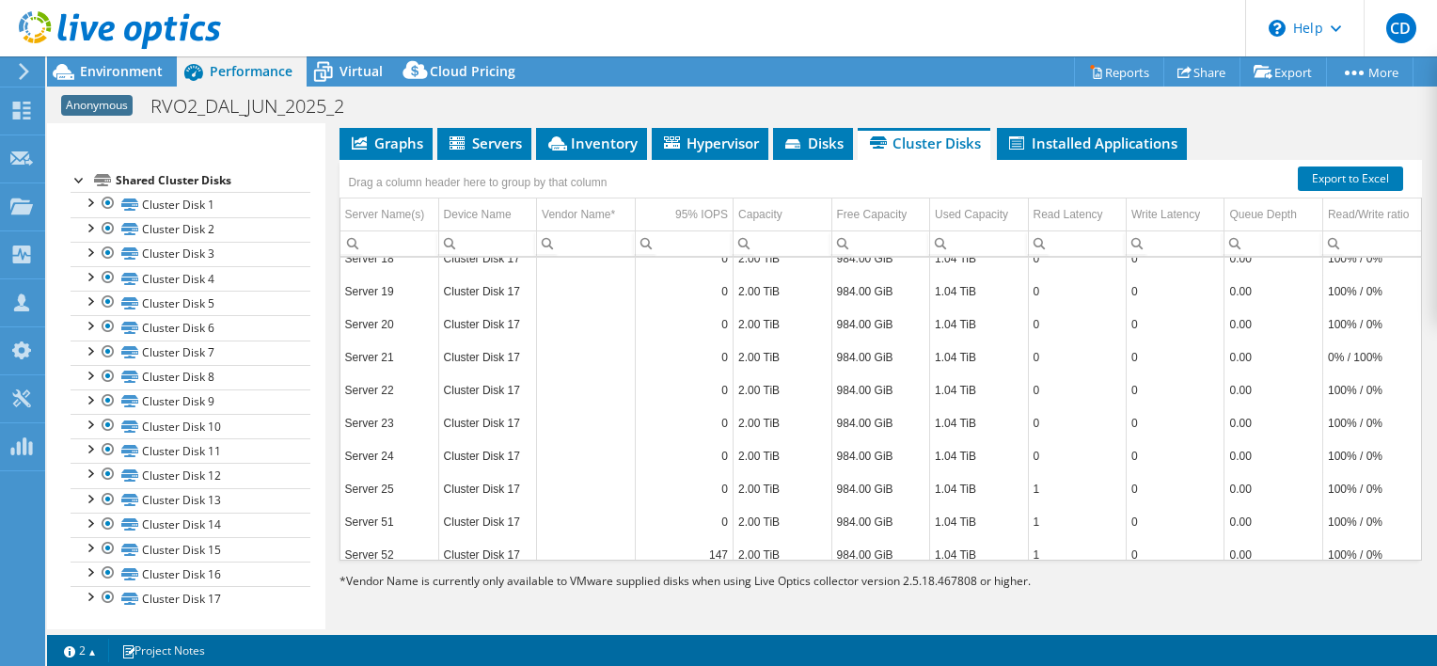
click at [545, 105] on div "Anonymous RVO2_DAL_JUN_2025_2 Print" at bounding box center [742, 105] width 1390 height 35
click at [811, 149] on span "Disks" at bounding box center [812, 143] width 61 height 19
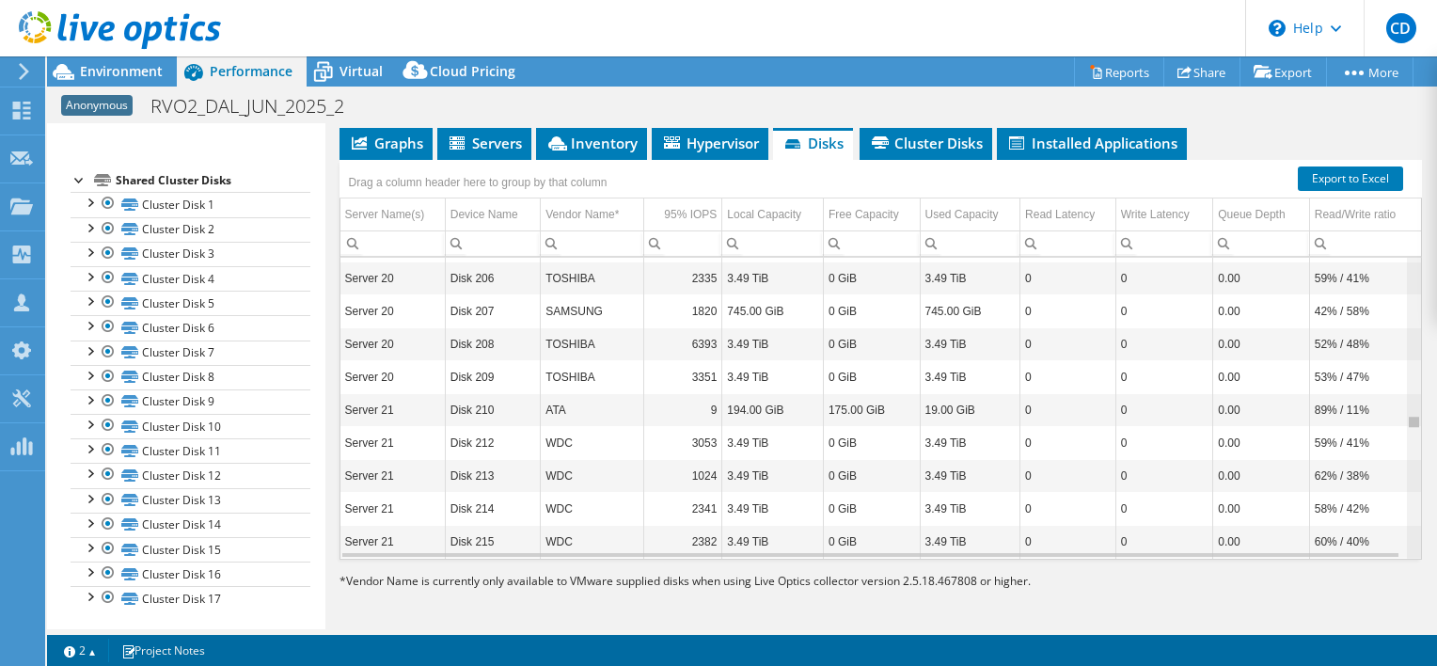
scroll to position [4930, 0]
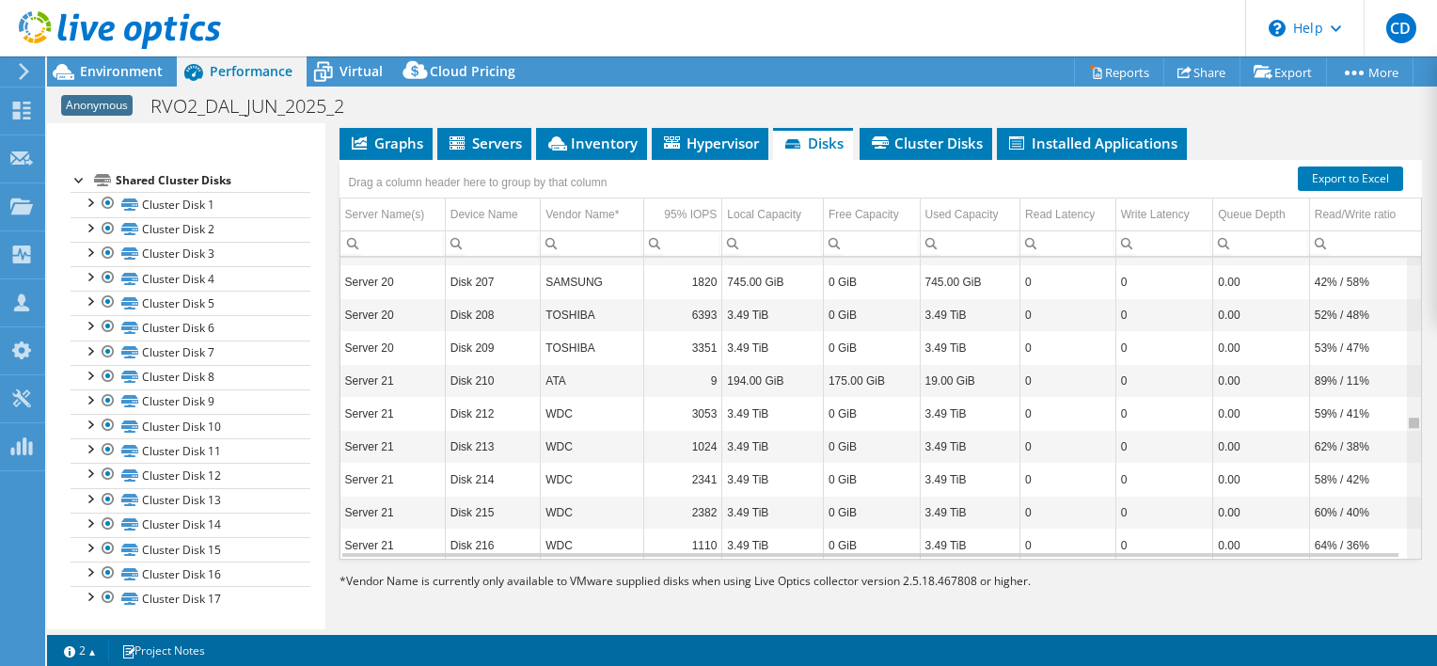
drag, startPoint x: 1399, startPoint y: 259, endPoint x: 1427, endPoint y: 428, distance: 171.5
click at [1427, 428] on body "CD Channel Partner Chris Dawson chris.dawson@cdw.com CDW My Profile Log Out \n …" at bounding box center [718, 333] width 1437 height 666
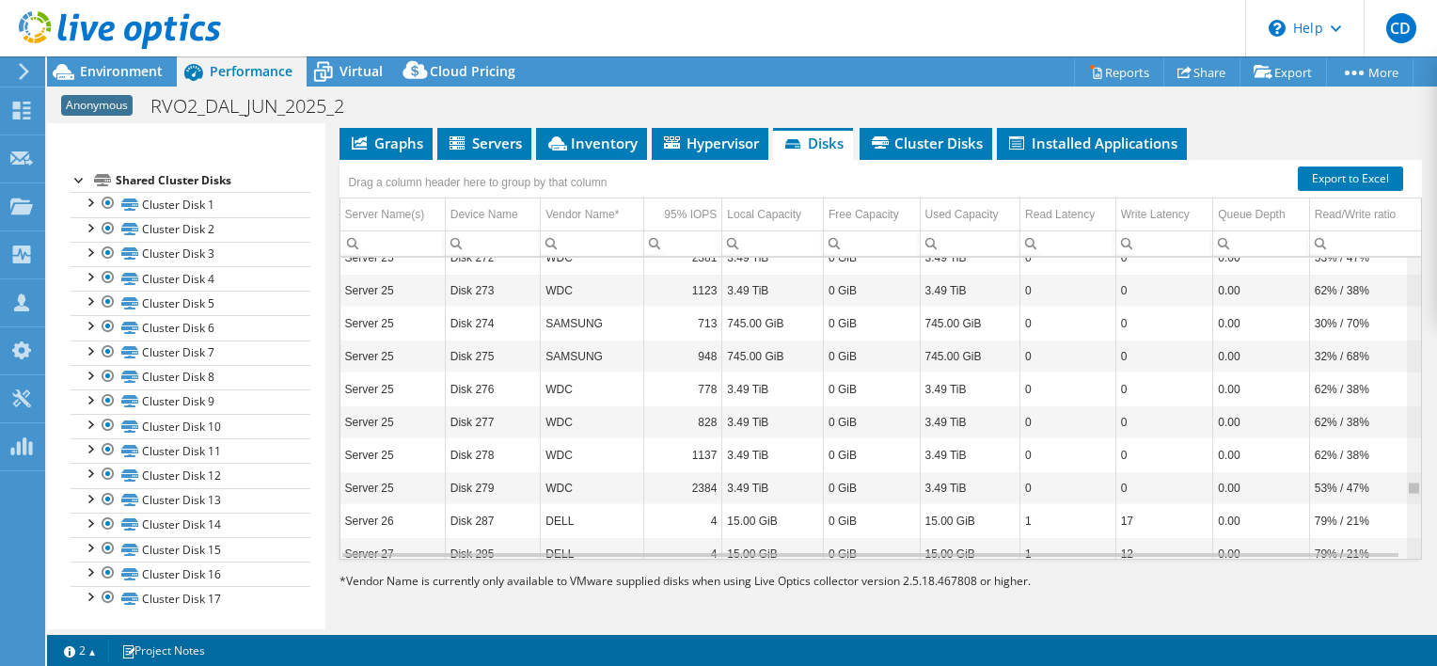
scroll to position [6959, 0]
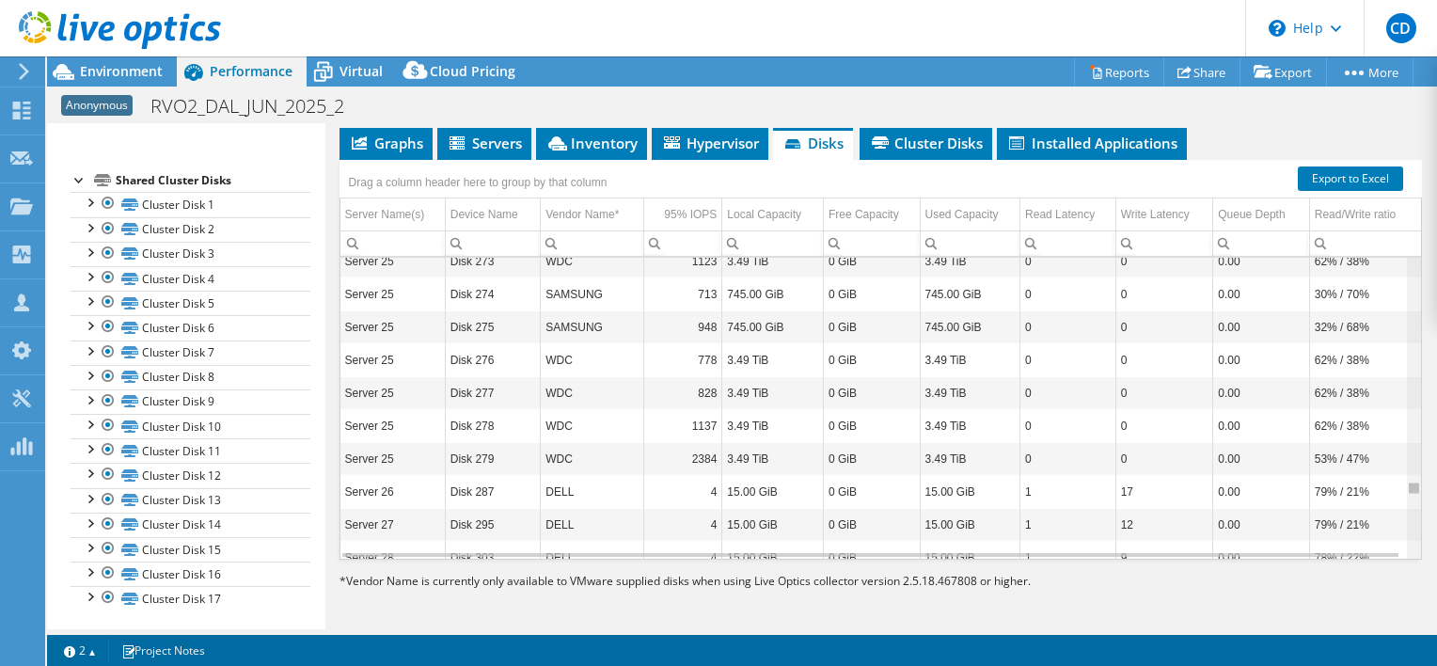
drag, startPoint x: 1404, startPoint y: 417, endPoint x: 1407, endPoint y: 492, distance: 75.3
click at [1407, 492] on body "CD Channel Partner Chris Dawson chris.dawson@cdw.com CDW My Profile Log Out \n …" at bounding box center [718, 333] width 1437 height 666
drag, startPoint x: 1398, startPoint y: 482, endPoint x: 1418, endPoint y: 567, distance: 88.0
click at [1418, 567] on body "CD Channel Partner Chris Dawson chris.dawson@cdw.com CDW My Profile Log Out \n …" at bounding box center [718, 333] width 1437 height 666
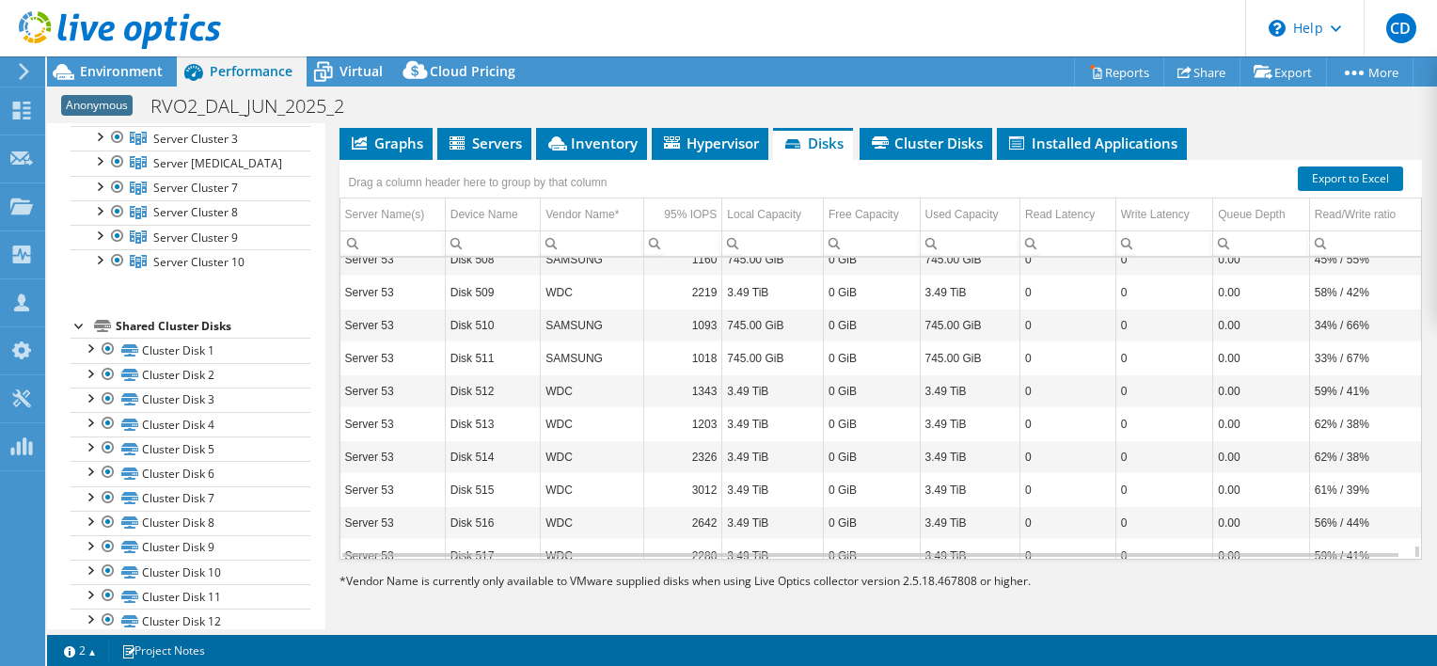
scroll to position [158, 0]
click at [89, 346] on div at bounding box center [89, 348] width 19 height 19
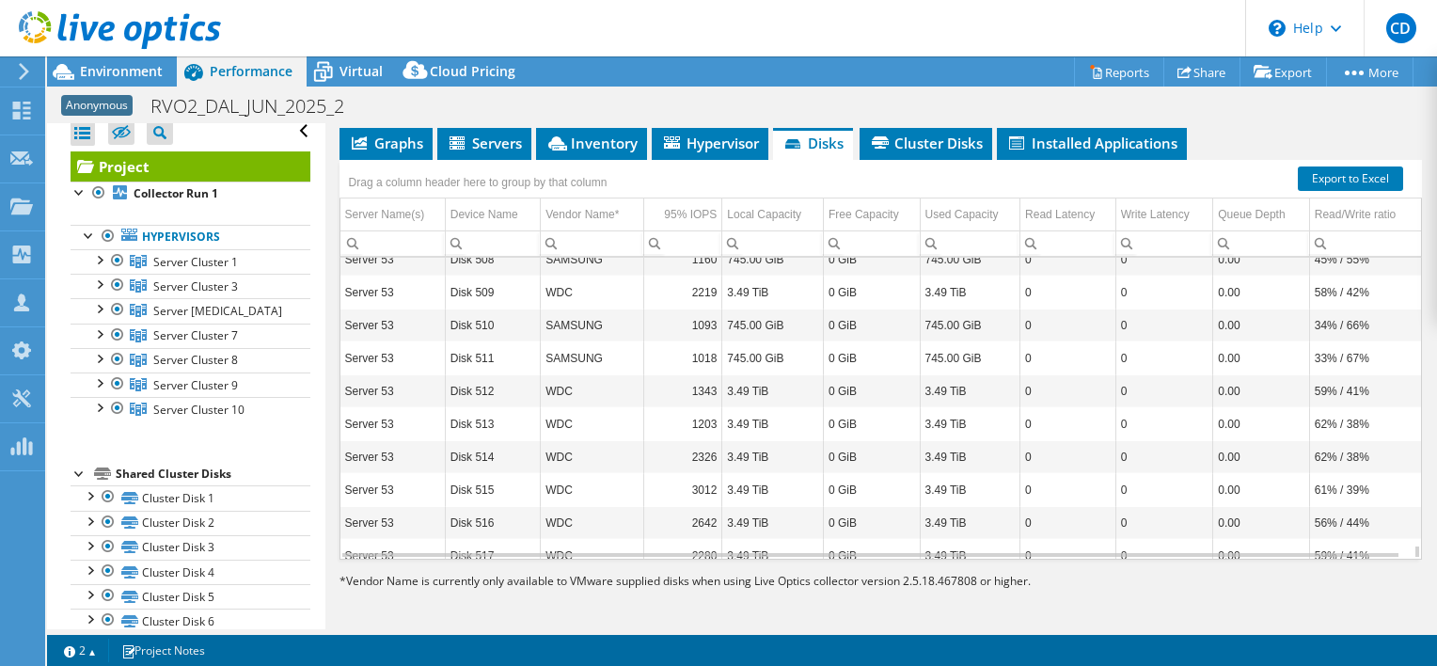
scroll to position [0, 0]
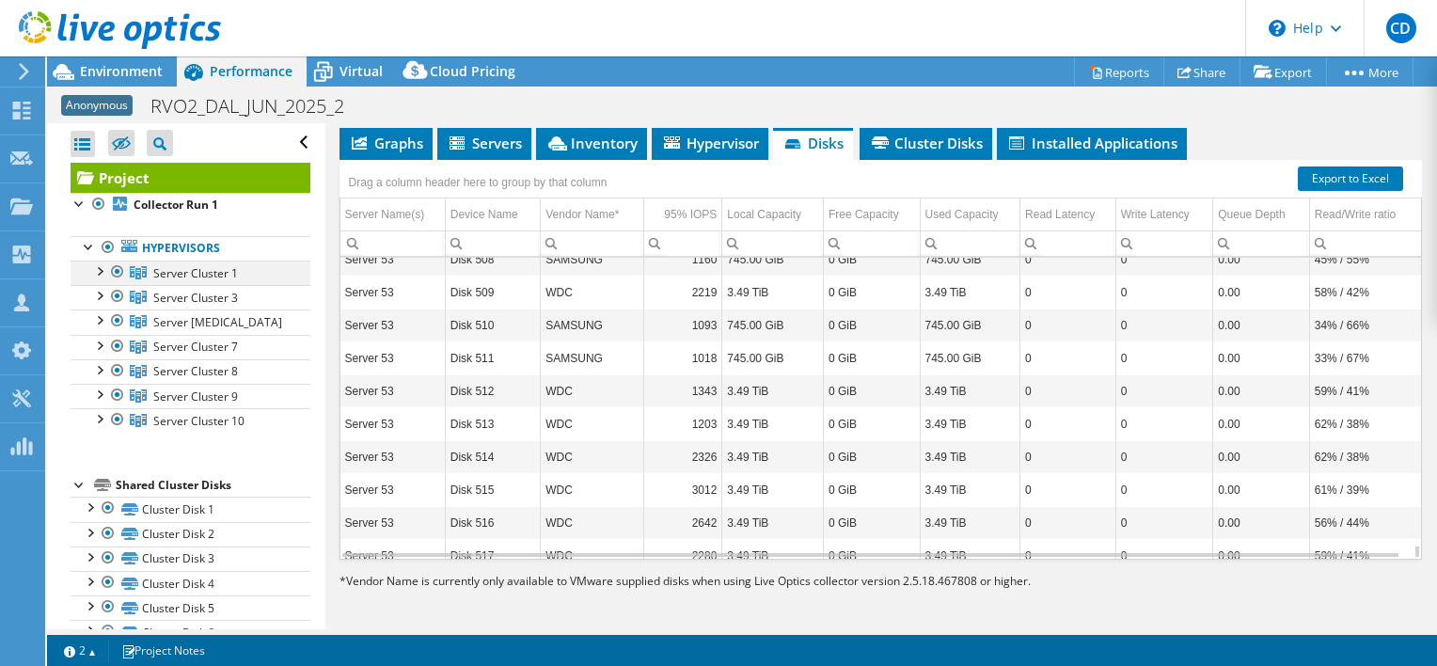
click at [101, 272] on div at bounding box center [98, 270] width 19 height 19
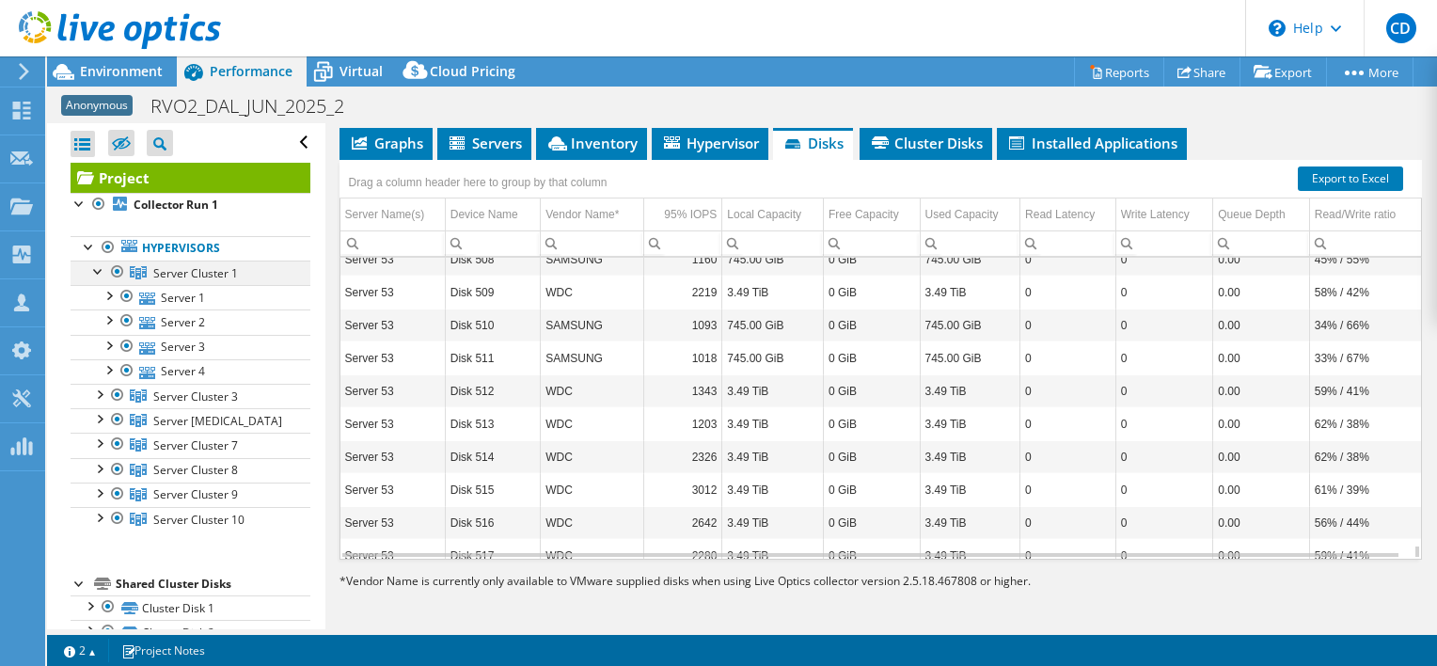
click at [101, 272] on div at bounding box center [98, 270] width 19 height 19
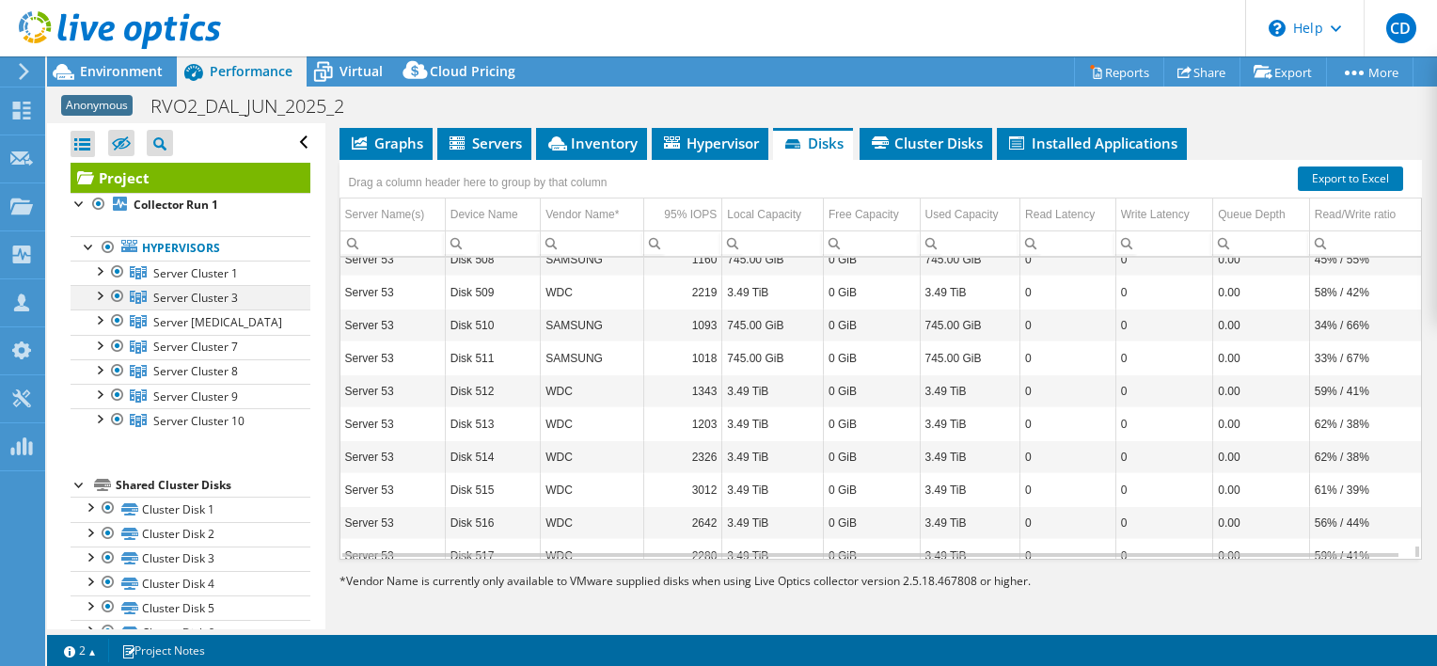
click at [101, 293] on div at bounding box center [98, 294] width 19 height 19
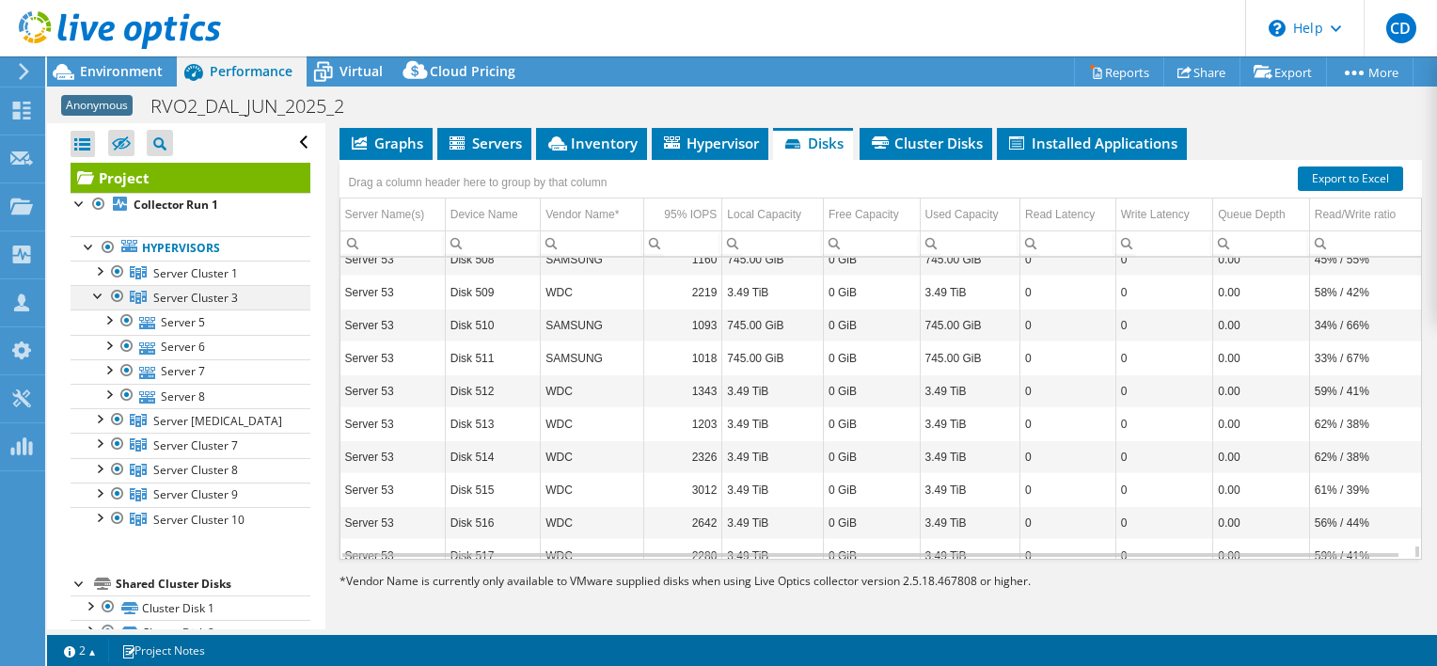
click at [101, 293] on div at bounding box center [98, 294] width 19 height 19
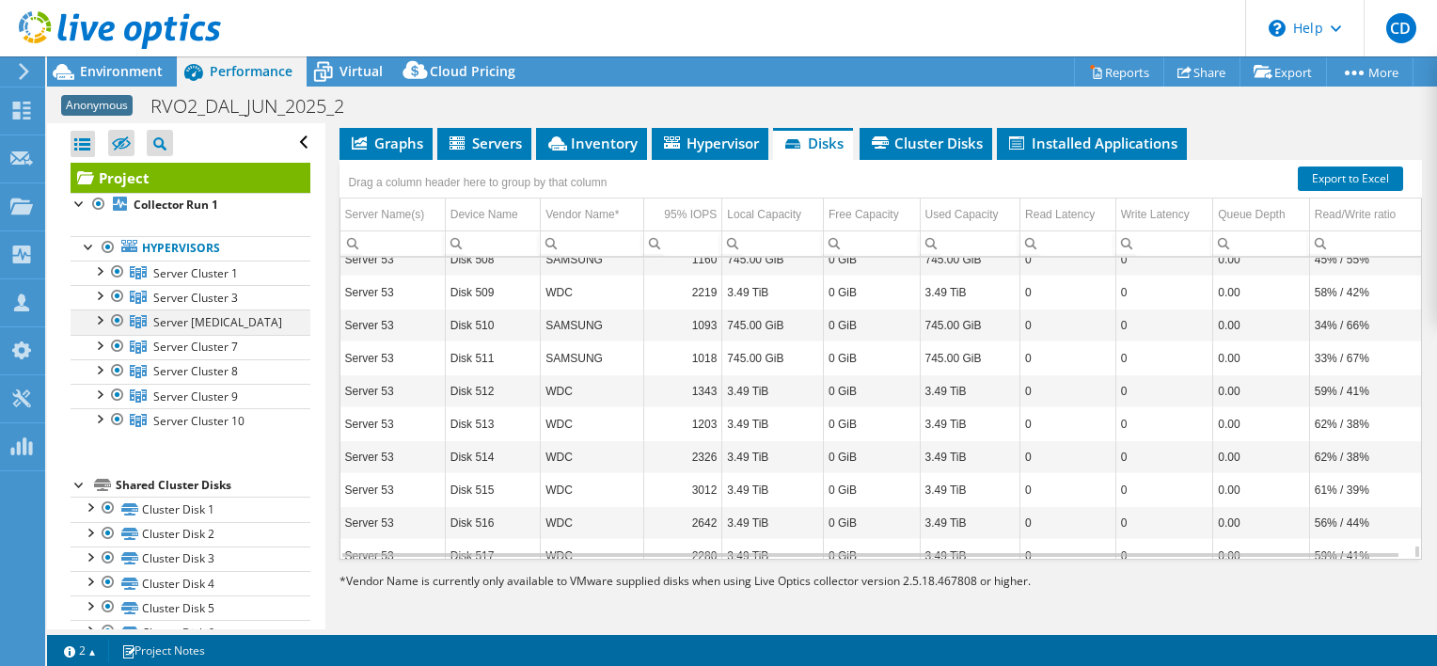
click at [101, 317] on div at bounding box center [98, 318] width 19 height 19
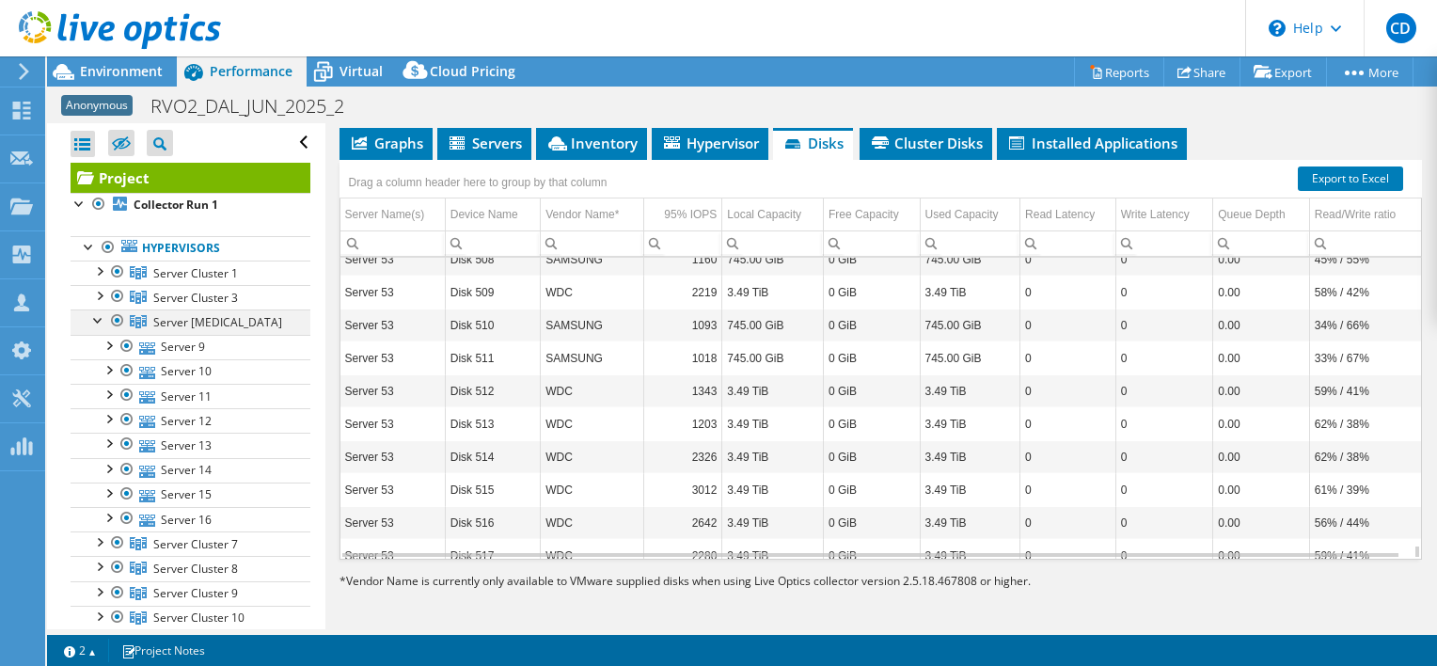
click at [101, 317] on div at bounding box center [98, 318] width 19 height 19
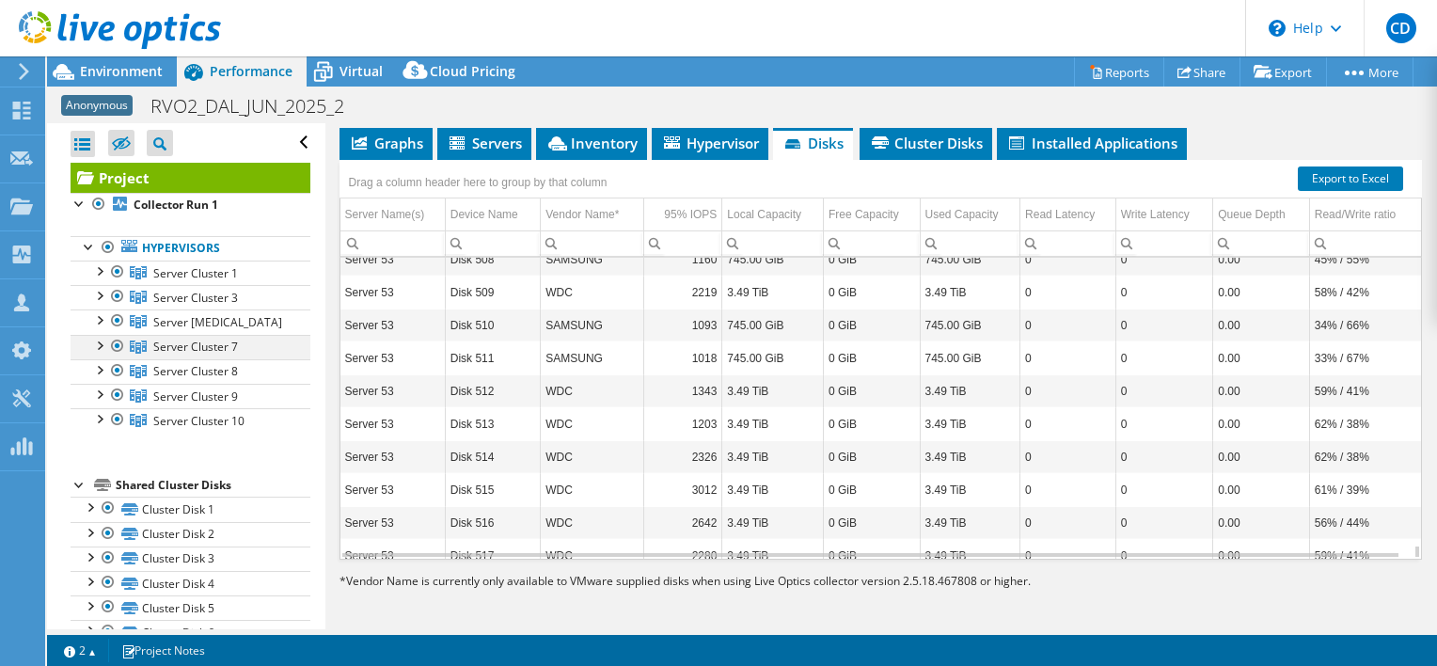
click at [103, 344] on div at bounding box center [98, 344] width 19 height 19
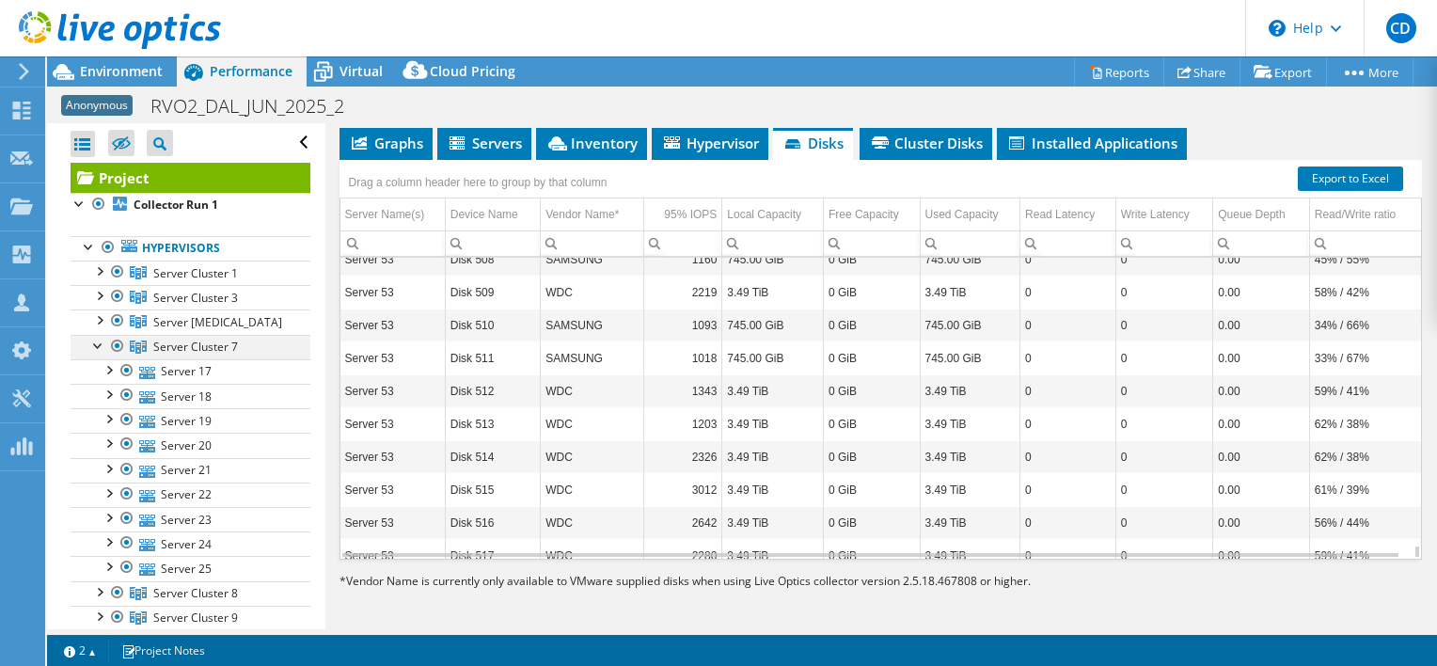
click at [96, 348] on div at bounding box center [98, 344] width 19 height 19
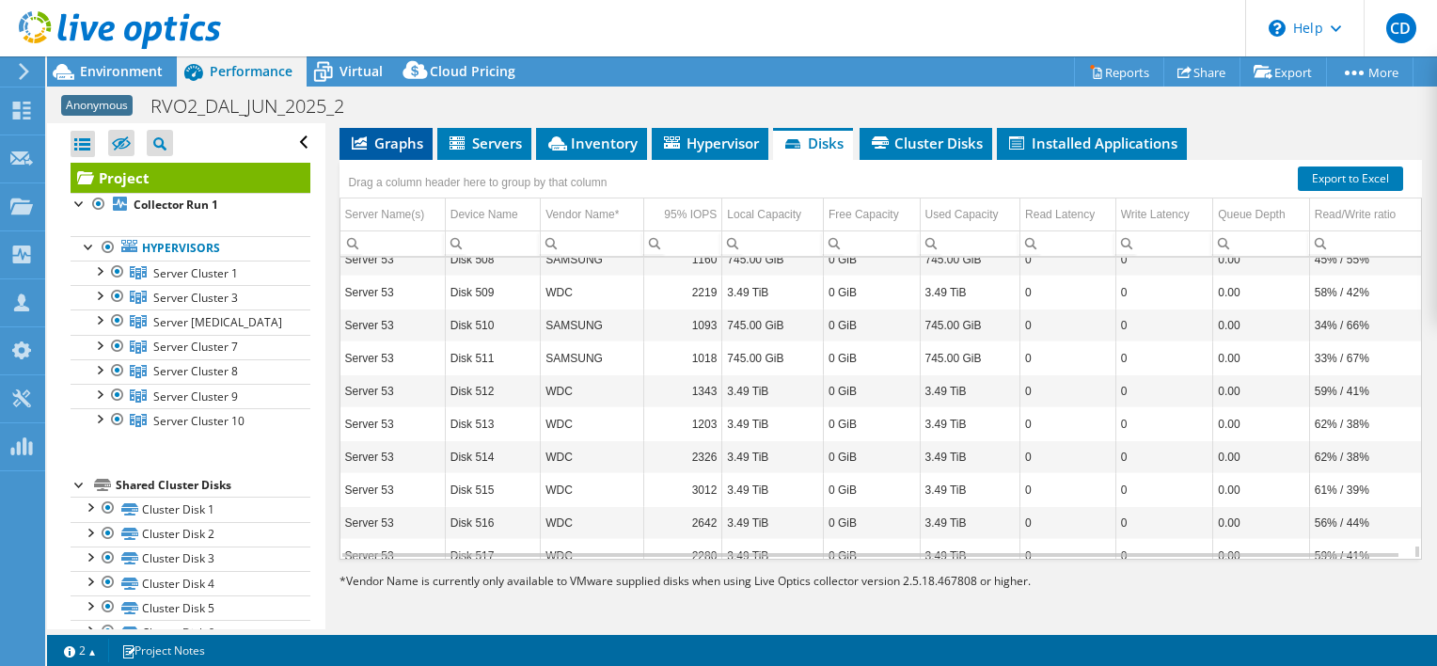
click at [387, 144] on span "Graphs" at bounding box center [386, 143] width 74 height 19
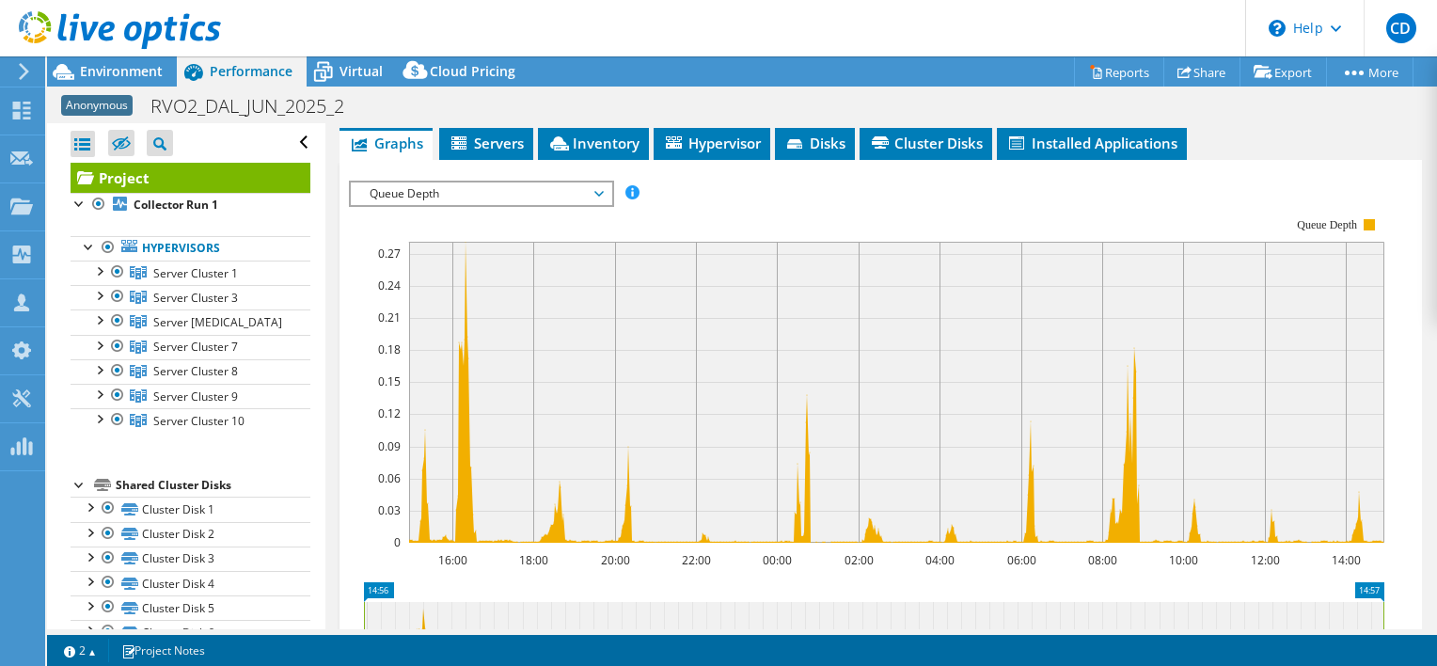
click at [593, 194] on span "Queue Depth" at bounding box center [481, 193] width 242 height 23
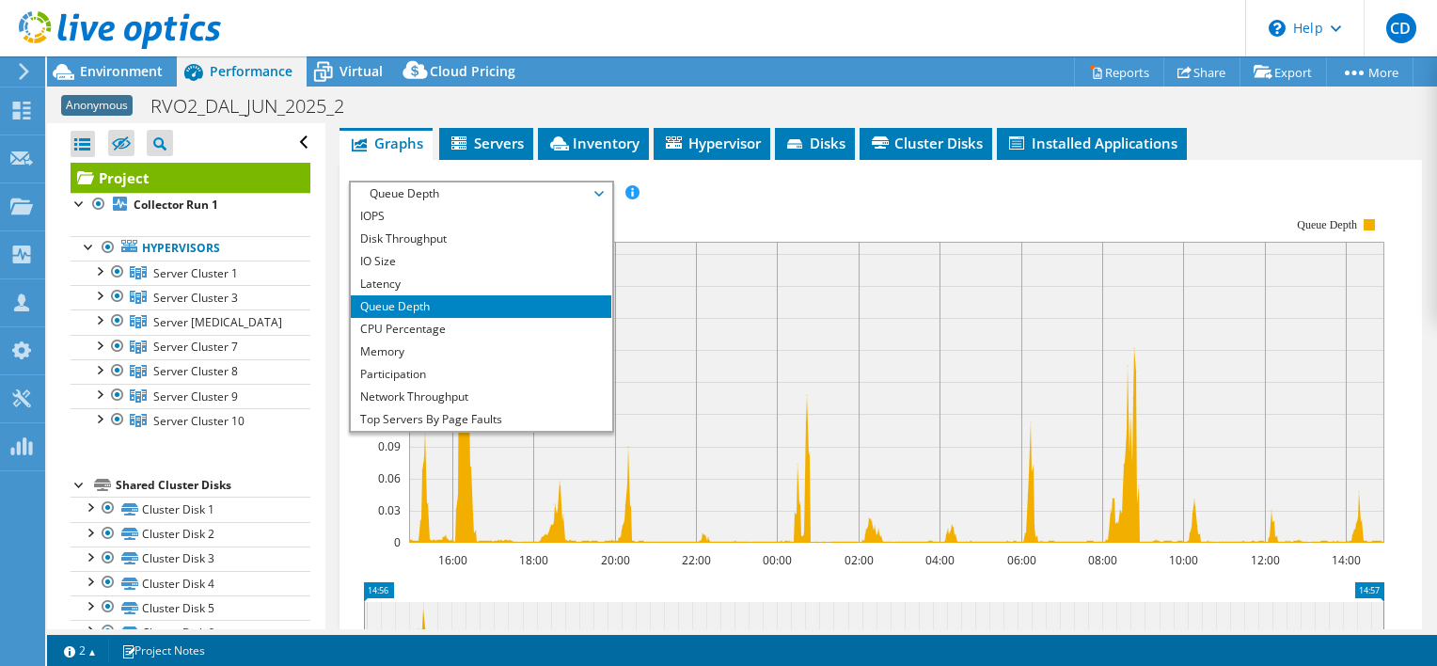
click at [794, 207] on rect at bounding box center [866, 380] width 1035 height 376
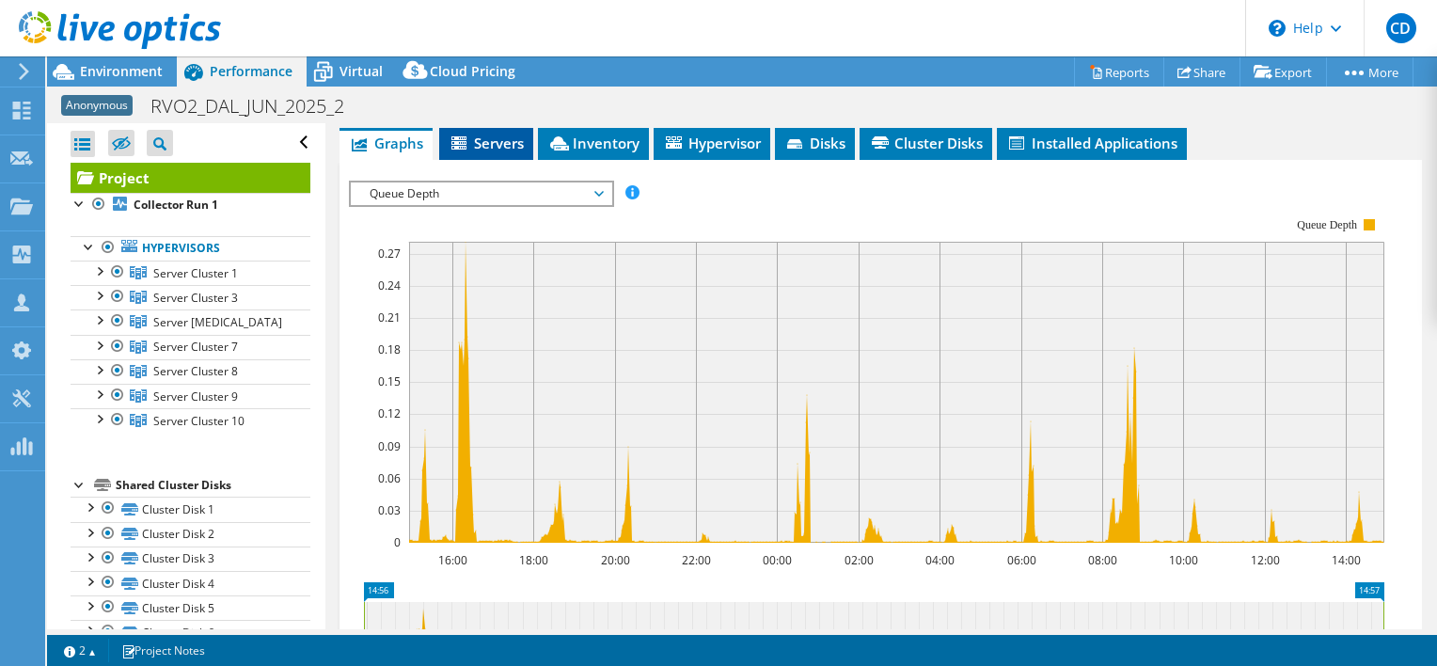
click at [508, 142] on span "Servers" at bounding box center [486, 143] width 75 height 19
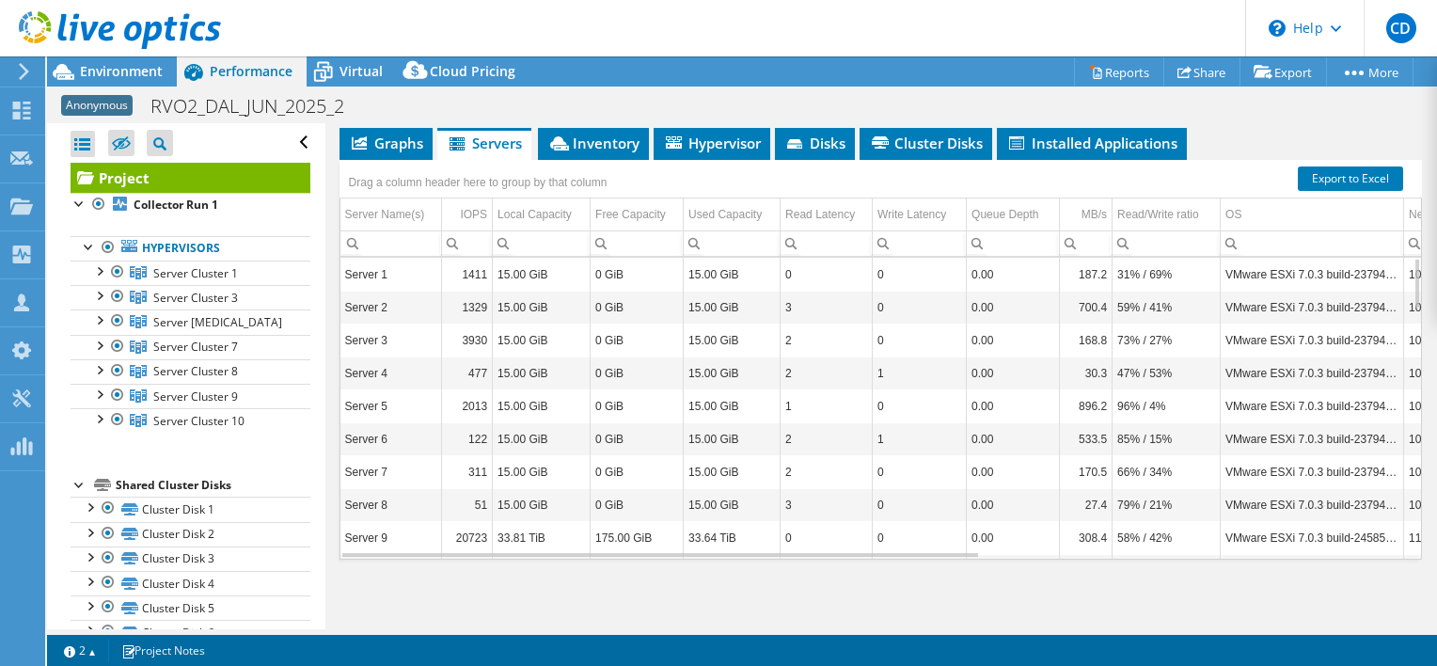
click at [466, 103] on div "Anonymous RVO2_DAL_JUN_2025_2 Print" at bounding box center [742, 105] width 1390 height 35
click at [513, 607] on div "Project Details Duration 1 day, 0 hr, 1 min Start Time 06/13/2025, 14:56 (+00:0…" at bounding box center [880, 343] width 1111 height 577
click at [387, 143] on span "Graphs" at bounding box center [386, 143] width 74 height 19
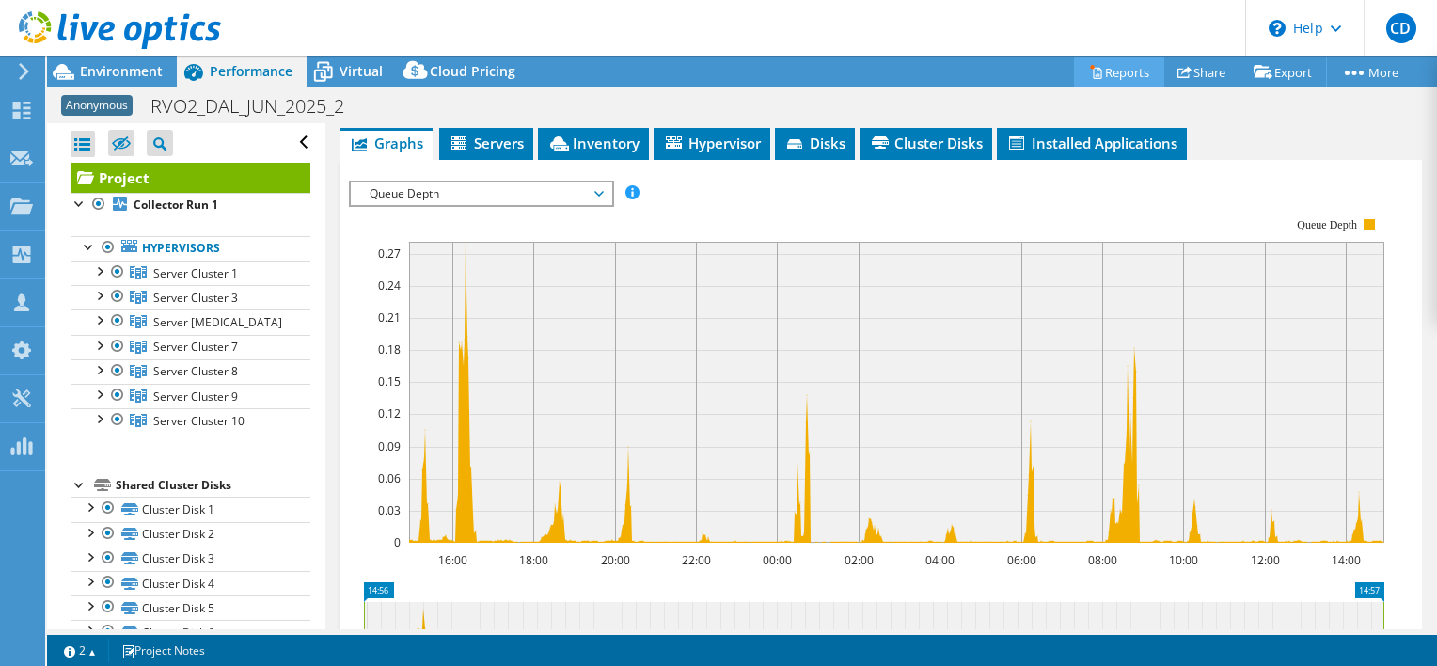
click at [1111, 71] on link "Reports" at bounding box center [1119, 71] width 90 height 29
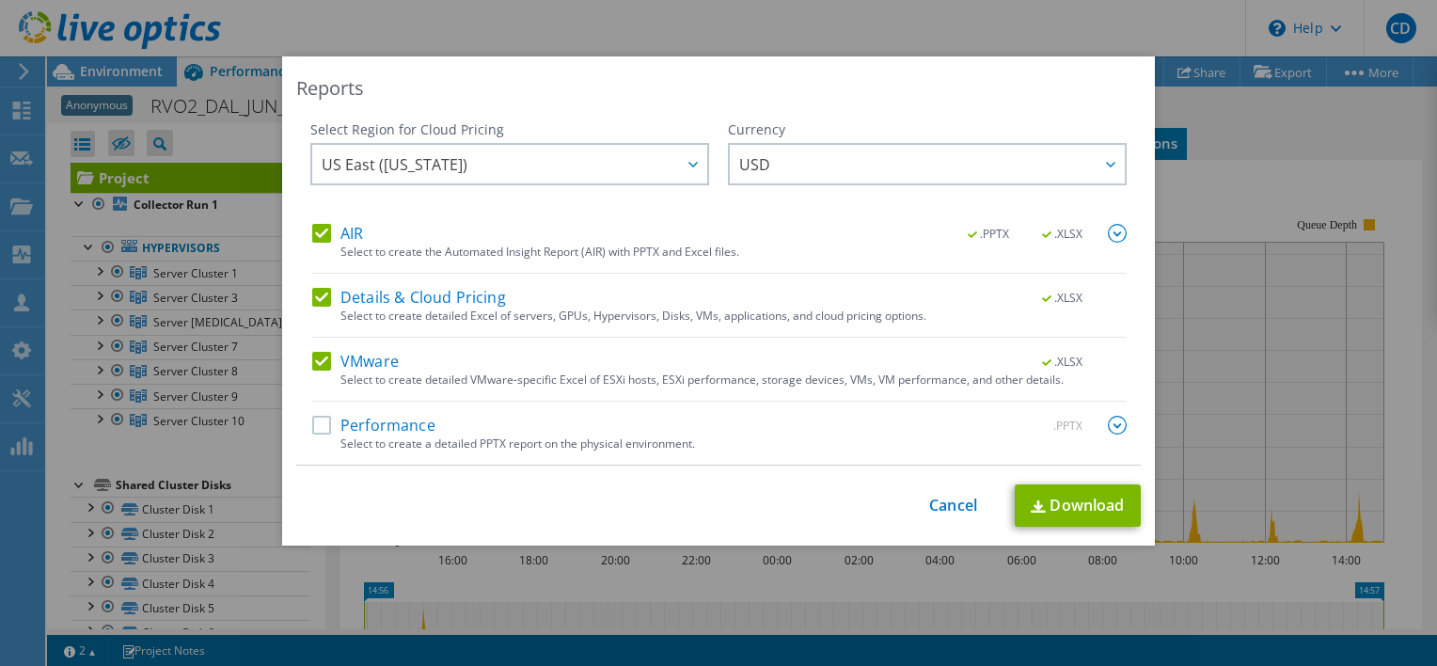
click at [317, 429] on label "Performance" at bounding box center [373, 425] width 123 height 19
click at [0, 0] on input "Performance" at bounding box center [0, 0] width 0 height 0
click at [1076, 511] on link "Download" at bounding box center [1078, 505] width 126 height 42
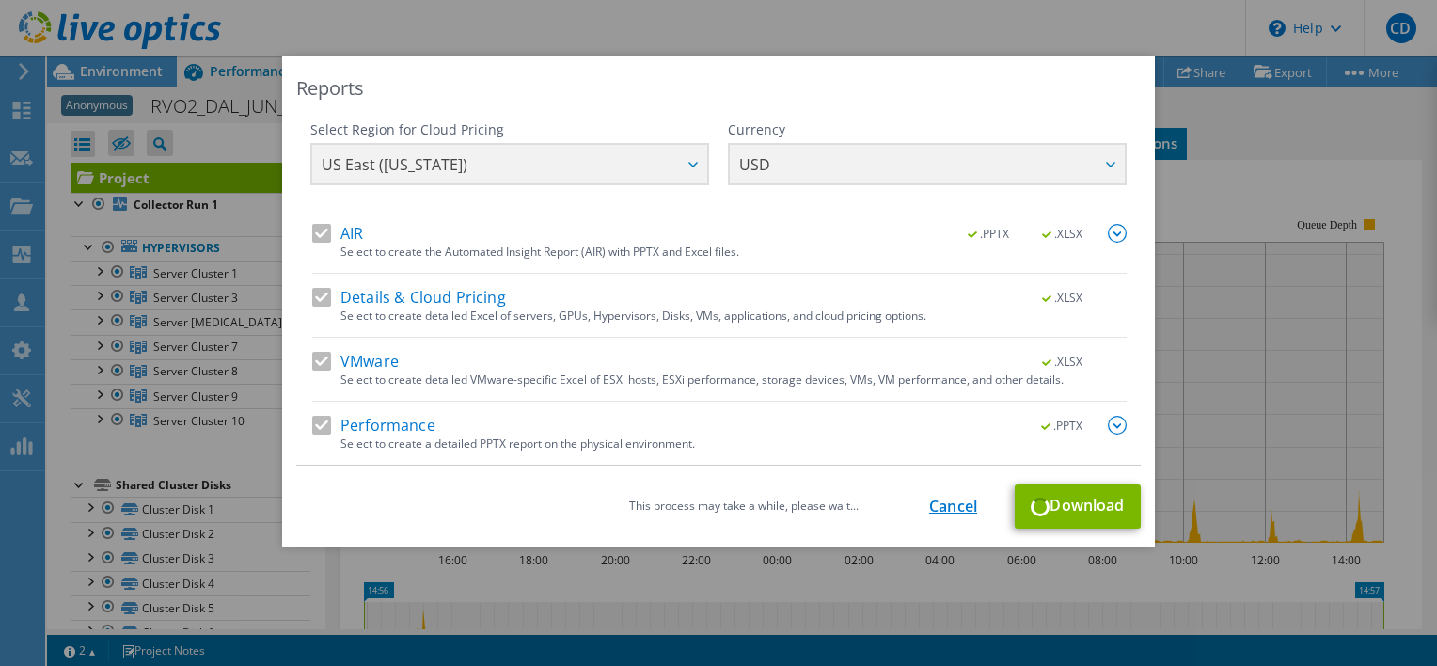
click at [940, 508] on link "Cancel" at bounding box center [953, 507] width 48 height 18
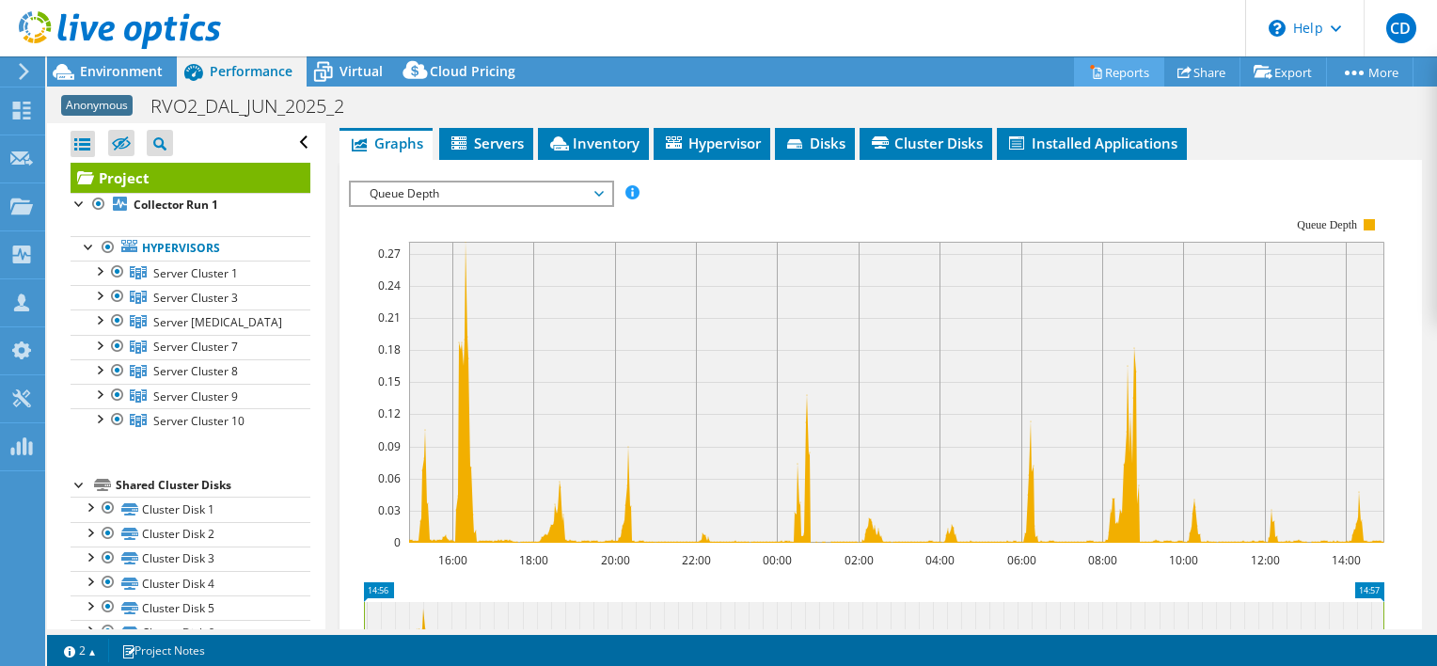
click at [1095, 74] on link "Reports" at bounding box center [1119, 71] width 90 height 29
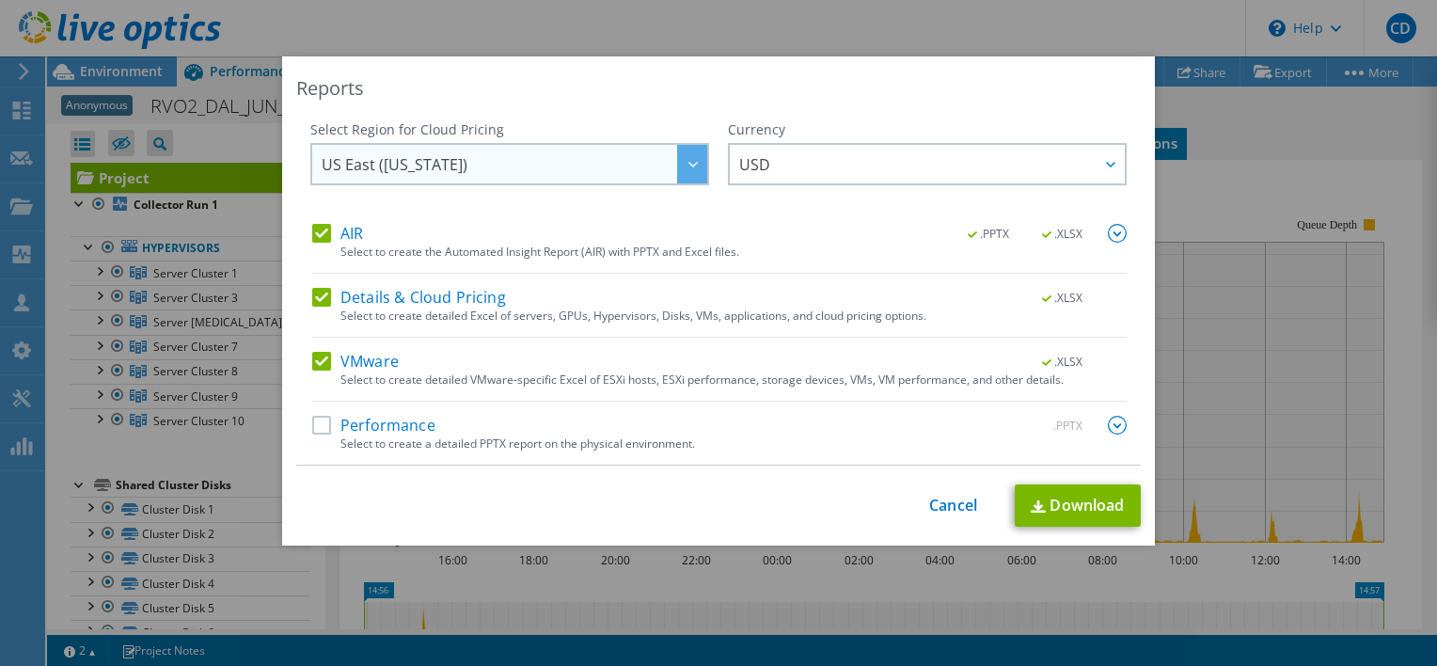
click at [466, 166] on span "US East (Virginia)" at bounding box center [515, 164] width 386 height 39
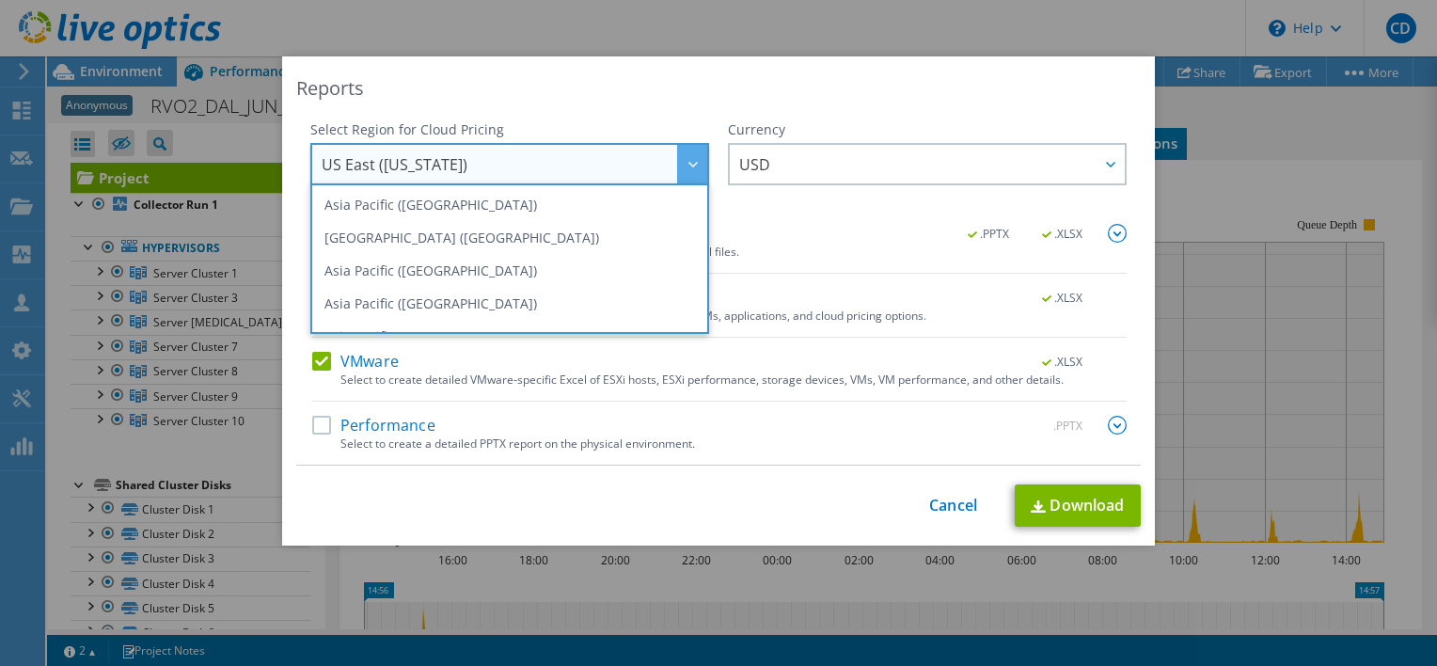
scroll to position [254, 0]
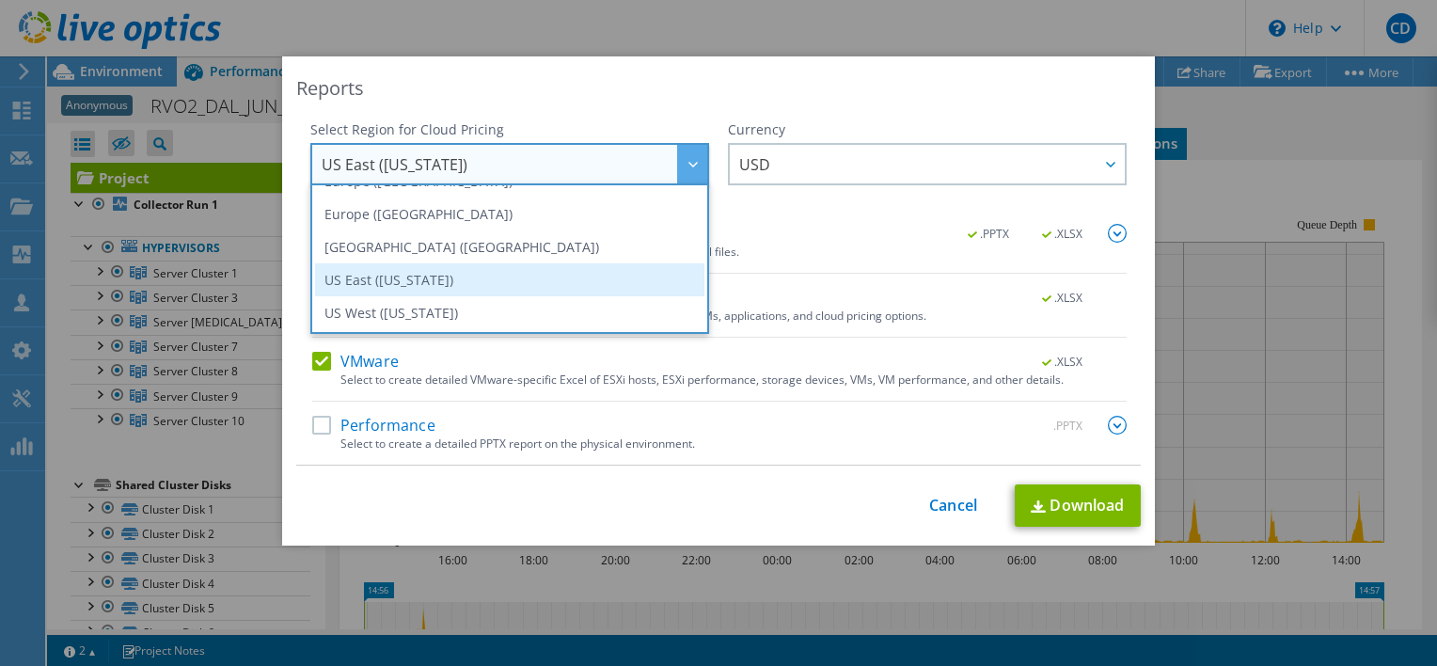
click at [355, 285] on li "US East (Virginia)" at bounding box center [509, 279] width 389 height 33
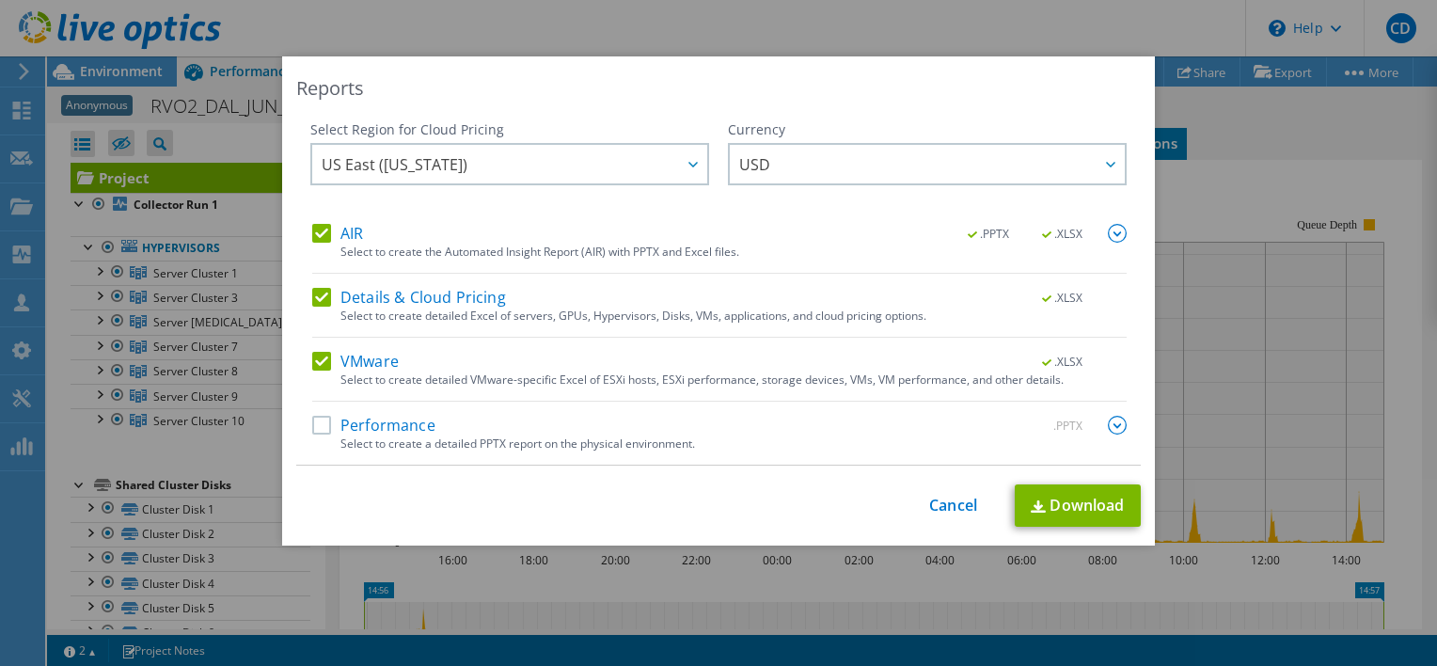
click at [315, 425] on label "Performance" at bounding box center [373, 425] width 123 height 19
click at [0, 0] on input "Performance" at bounding box center [0, 0] width 0 height 0
click at [1067, 501] on link "Download" at bounding box center [1078, 505] width 126 height 42
click at [947, 509] on link "Cancel" at bounding box center [953, 506] width 48 height 18
